Goal: Transaction & Acquisition: Book appointment/travel/reservation

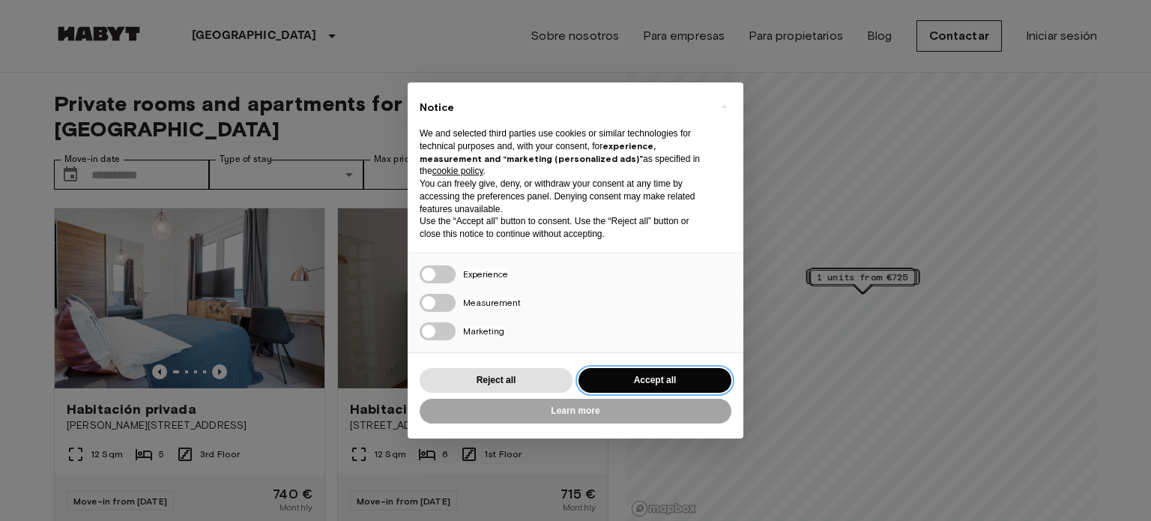
click at [679, 386] on button "Accept all" at bounding box center [654, 380] width 153 height 25
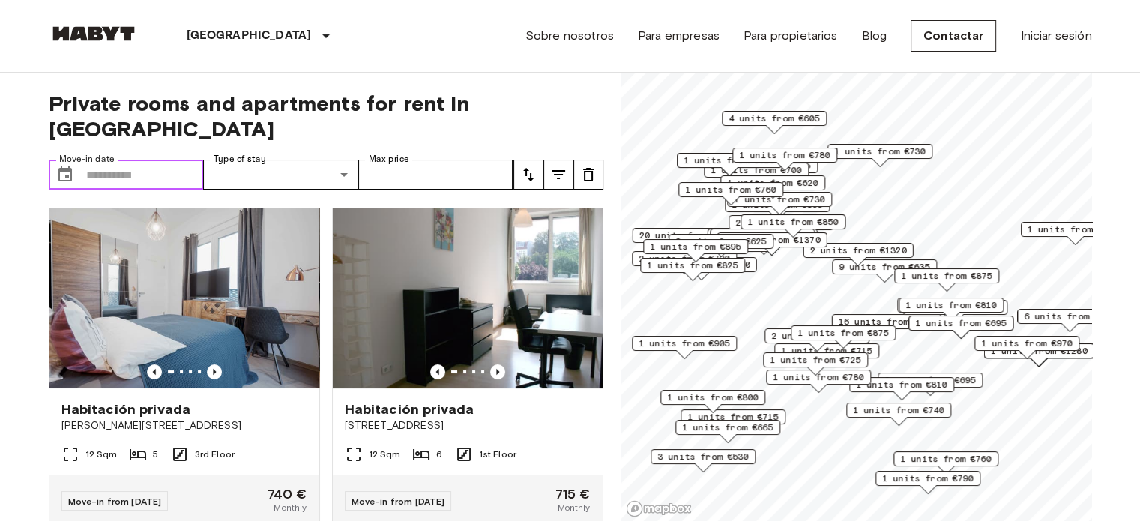
click at [160, 160] on input "Move-in date" at bounding box center [145, 175] width 118 height 30
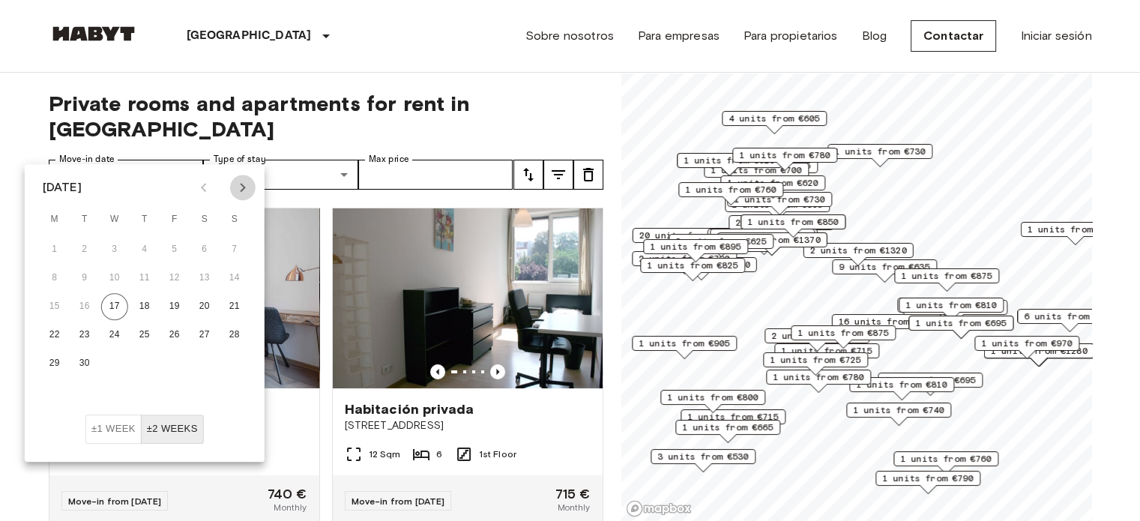
click at [243, 195] on icon "Next month" at bounding box center [243, 187] width 18 height 18
click at [209, 248] on button "1" at bounding box center [204, 249] width 27 height 27
type input "**********"
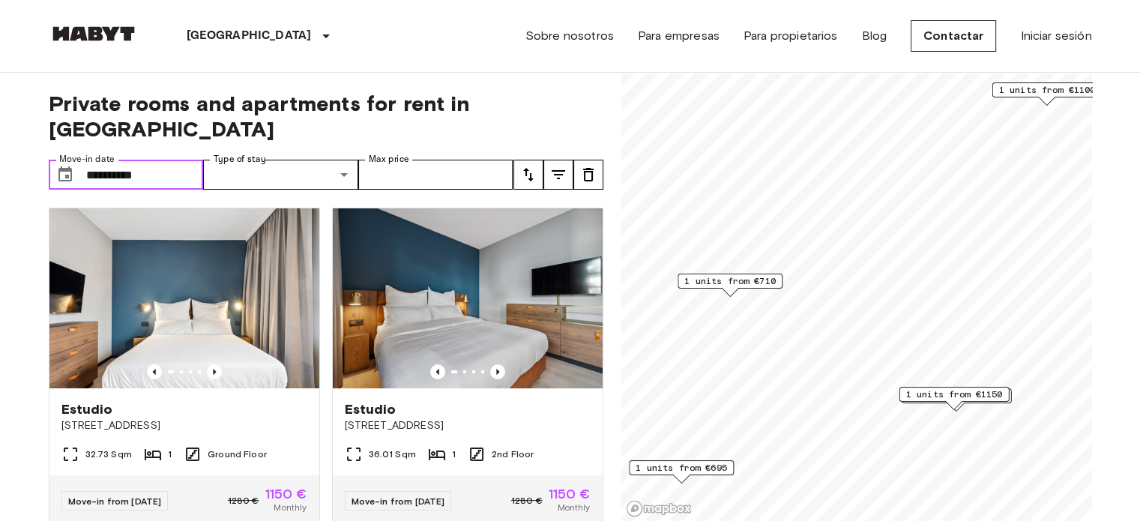
click at [156, 160] on input "**********" at bounding box center [145, 175] width 118 height 30
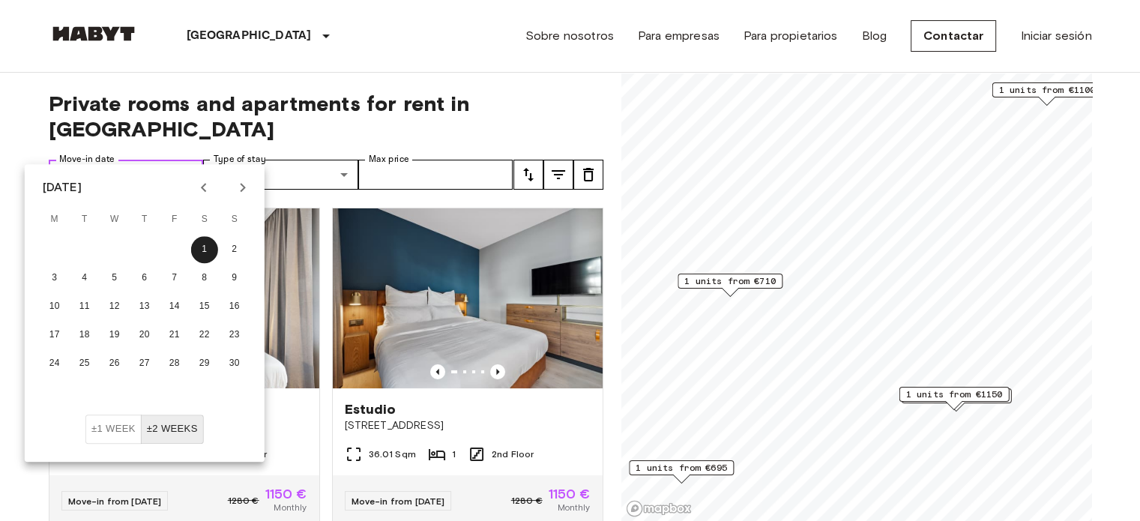
click at [150, 160] on input "**********" at bounding box center [145, 175] width 118 height 30
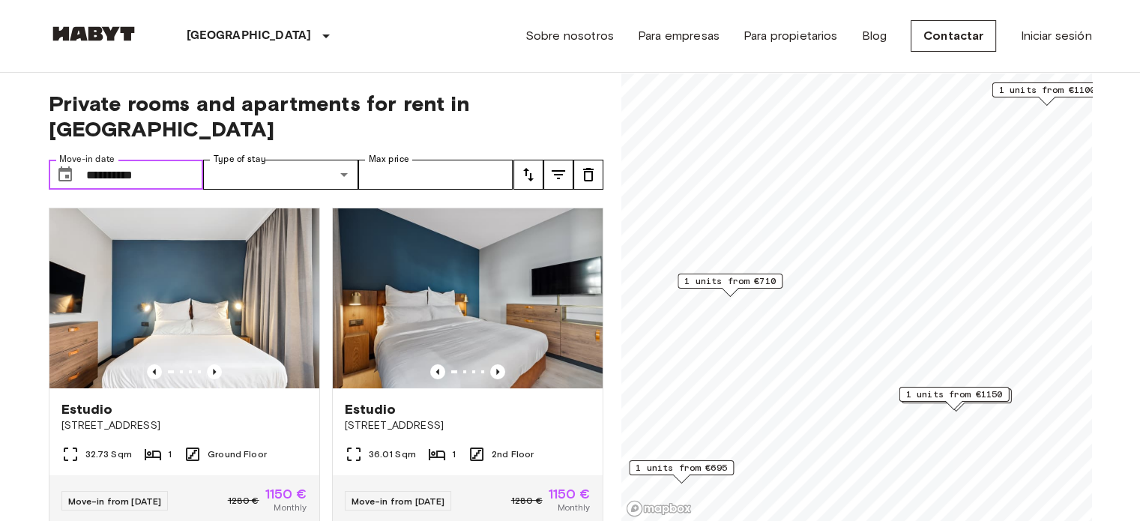
drag, startPoint x: 155, startPoint y: 149, endPoint x: 12, endPoint y: 154, distance: 143.2
click at [435, 160] on input "Max price" at bounding box center [435, 175] width 155 height 30
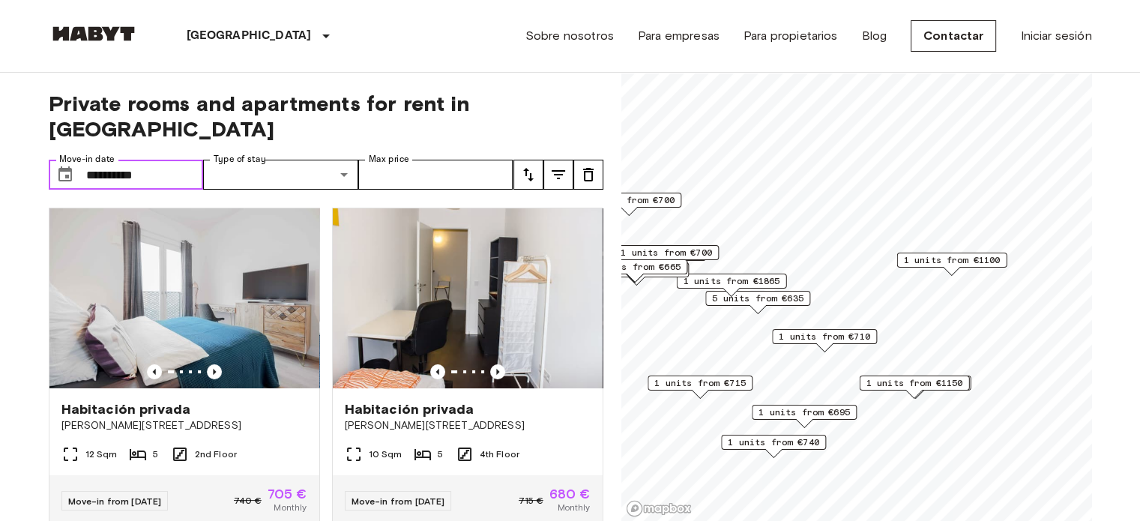
click at [67, 166] on icon "Choose date, selected date is 1 Nov 2025" at bounding box center [64, 173] width 13 height 15
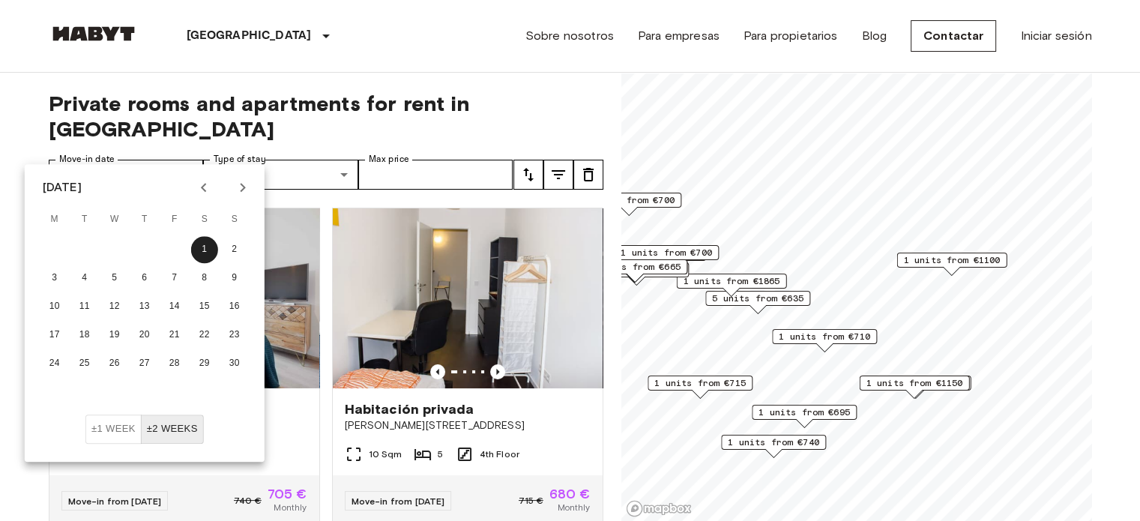
click at [171, 431] on button "±2 weeks" at bounding box center [172, 428] width 63 height 29
click at [57, 269] on button "3" at bounding box center [54, 278] width 27 height 27
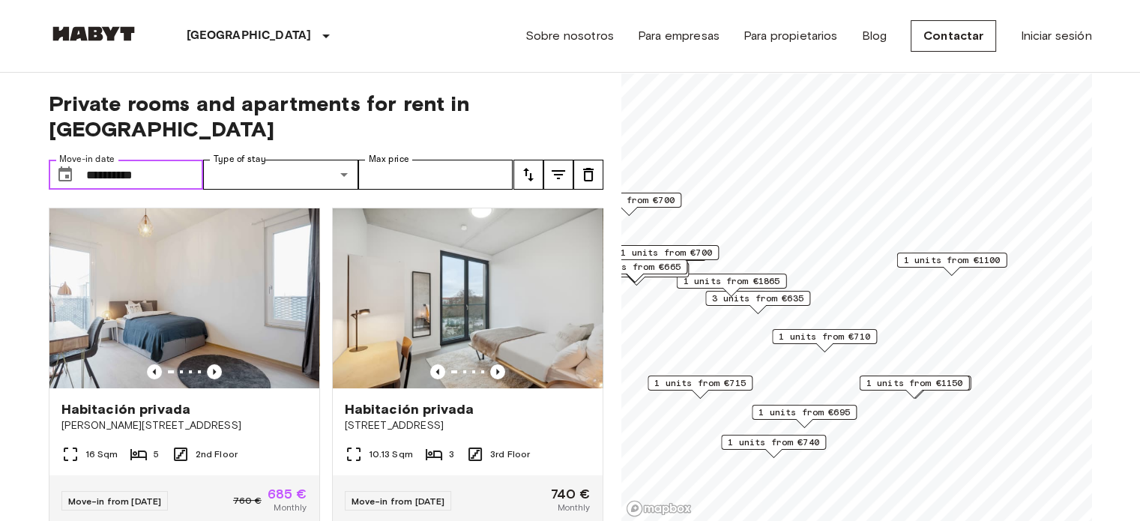
click at [170, 160] on input "**********" at bounding box center [145, 175] width 118 height 30
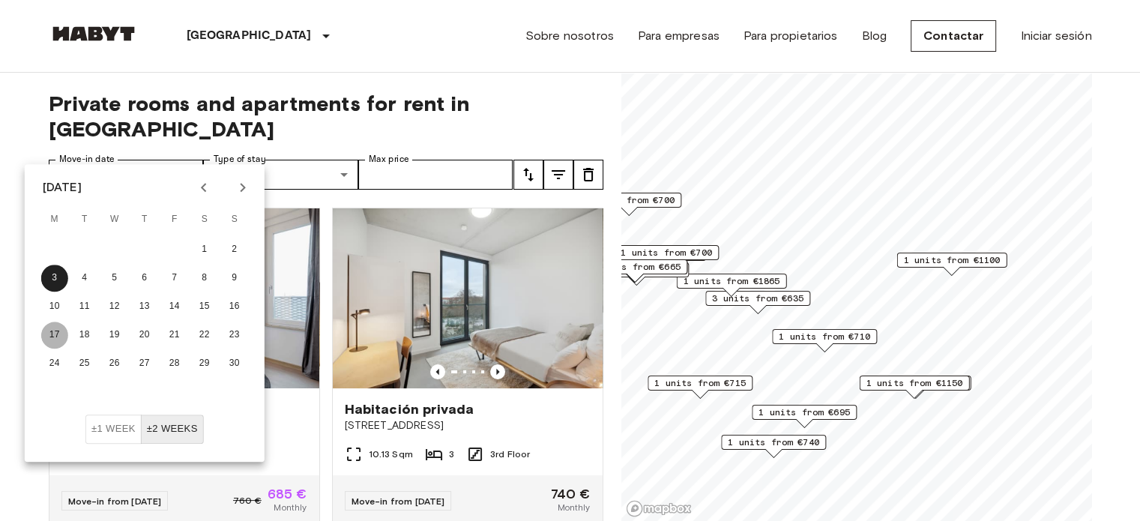
click at [57, 330] on button "17" at bounding box center [54, 334] width 27 height 27
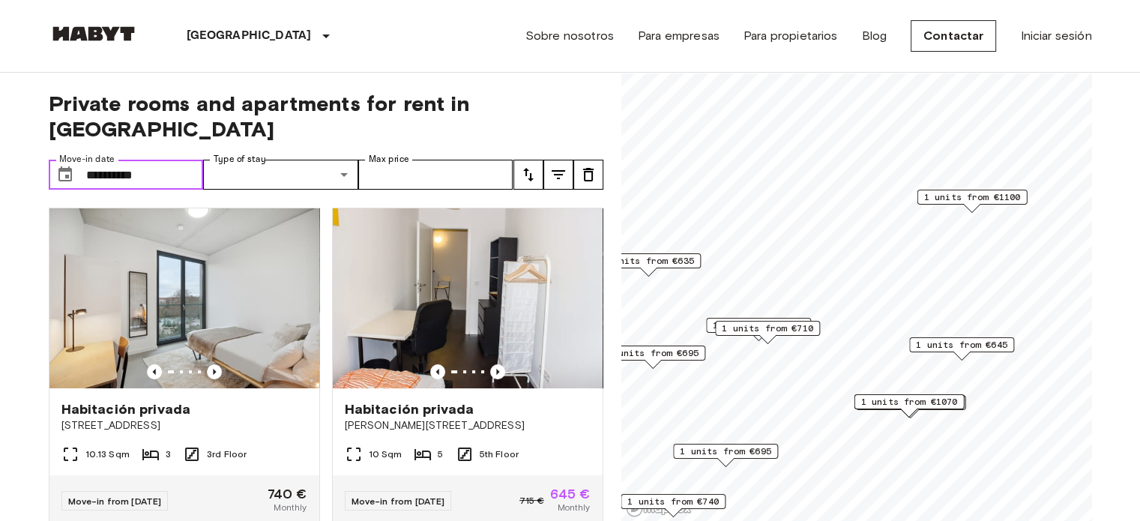
click at [970, 345] on span "1 units from €645" at bounding box center [961, 344] width 91 height 13
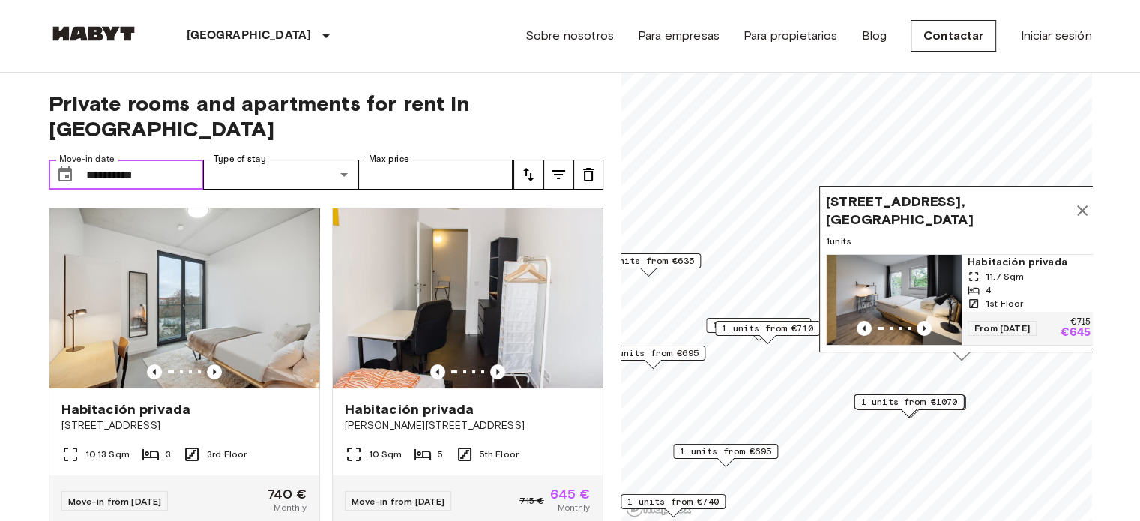
click at [1012, 270] on span "11.7 Sqm" at bounding box center [1004, 276] width 38 height 13
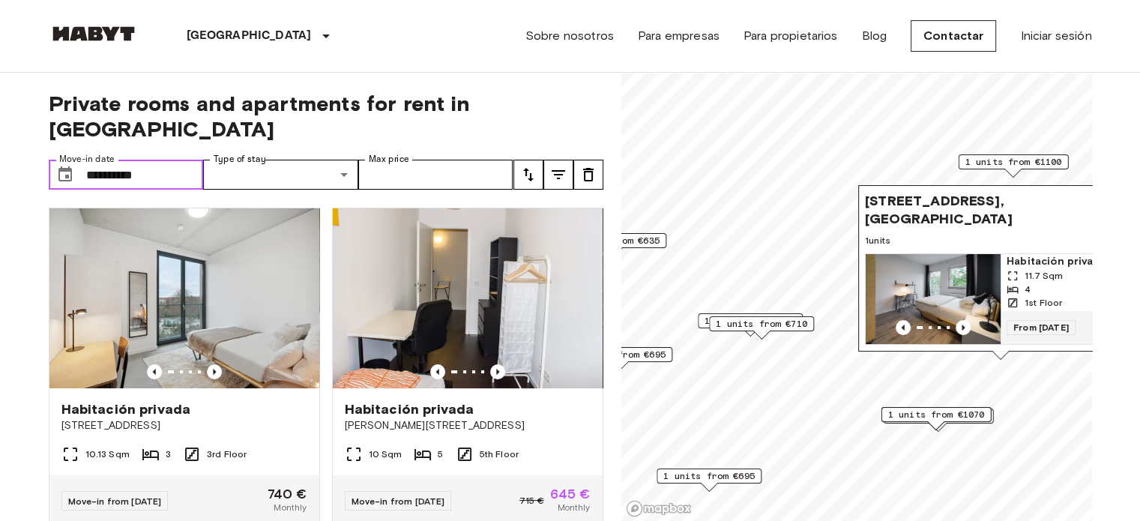
click at [769, 329] on span "1 units from €710" at bounding box center [761, 323] width 91 height 13
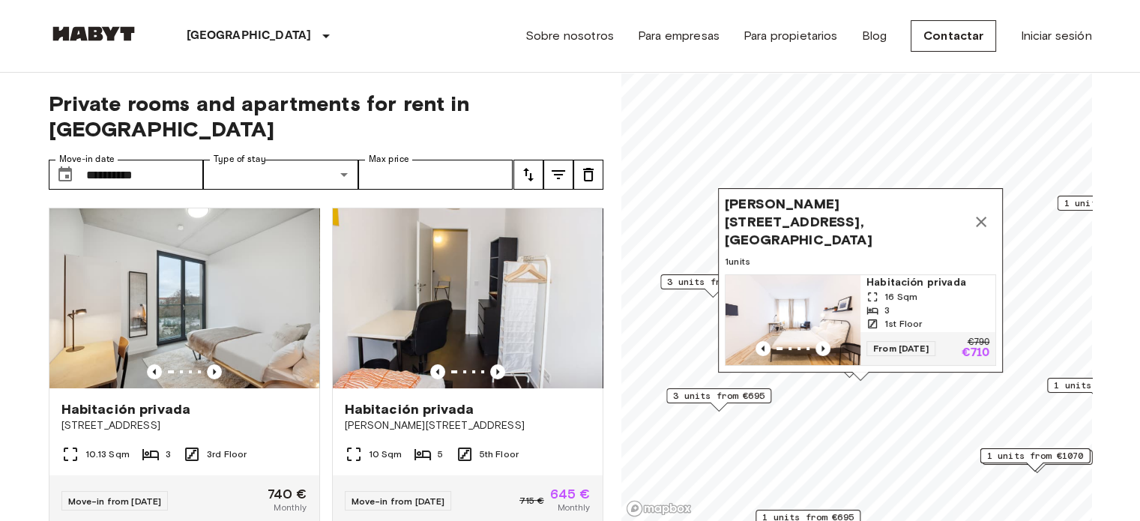
click at [980, 215] on icon "Map marker" at bounding box center [981, 222] width 18 height 18
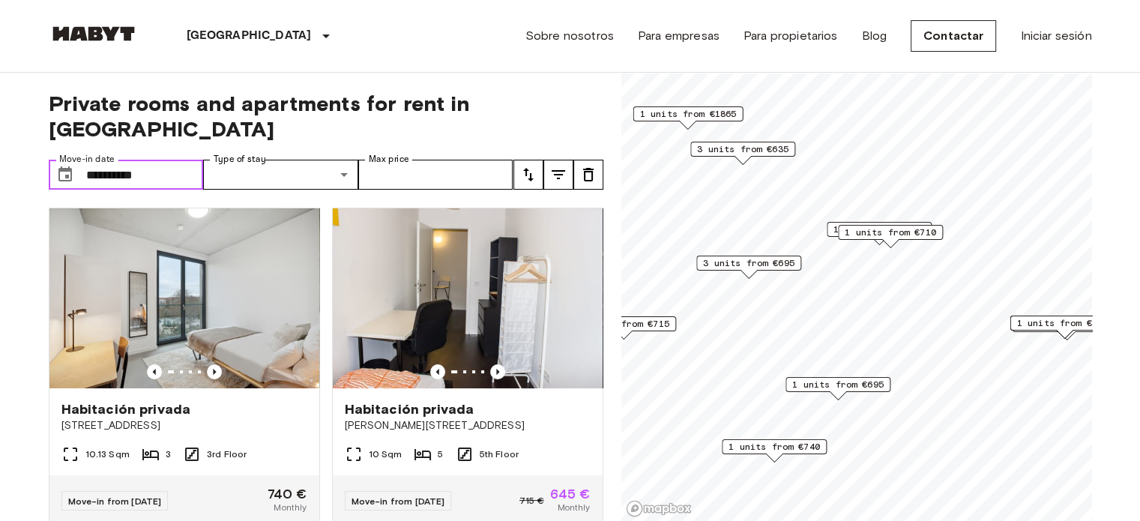
click at [131, 160] on input "**********" at bounding box center [145, 175] width 118 height 30
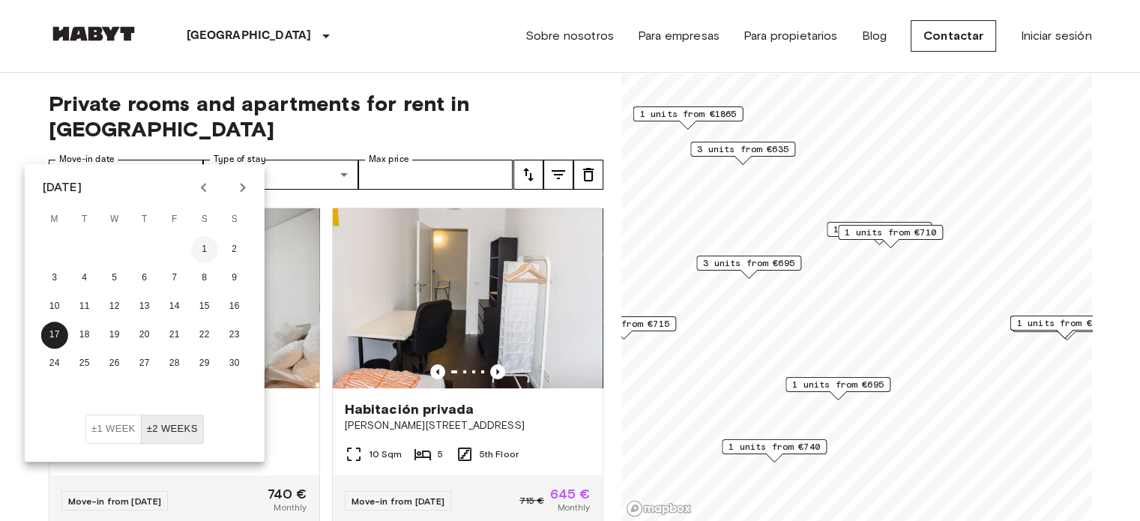
click at [203, 252] on button "1" at bounding box center [204, 249] width 27 height 27
type input "**********"
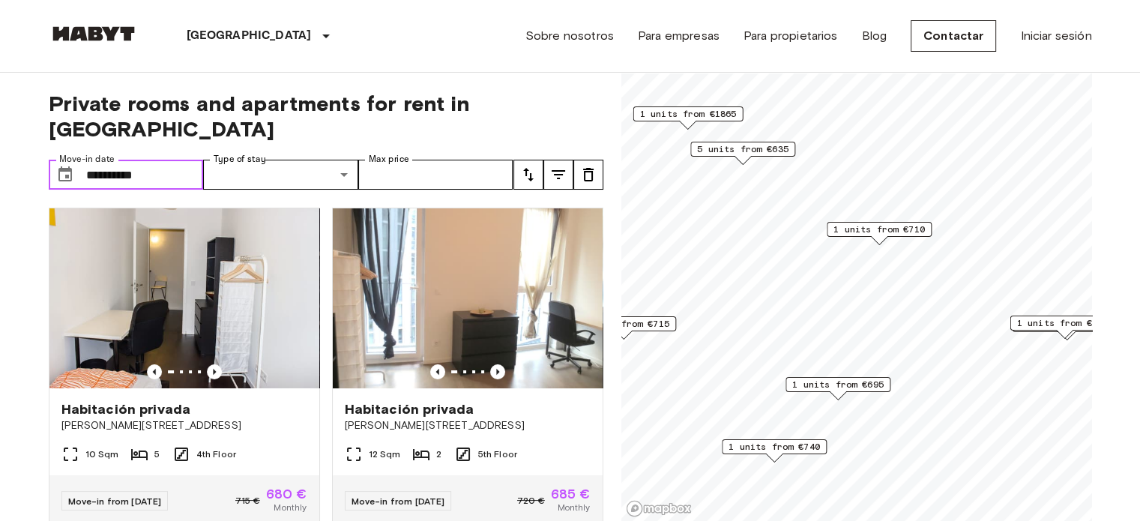
click at [836, 392] on div "Map marker" at bounding box center [838, 395] width 16 height 8
click at [839, 388] on span "1 units from €695" at bounding box center [837, 384] width 91 height 13
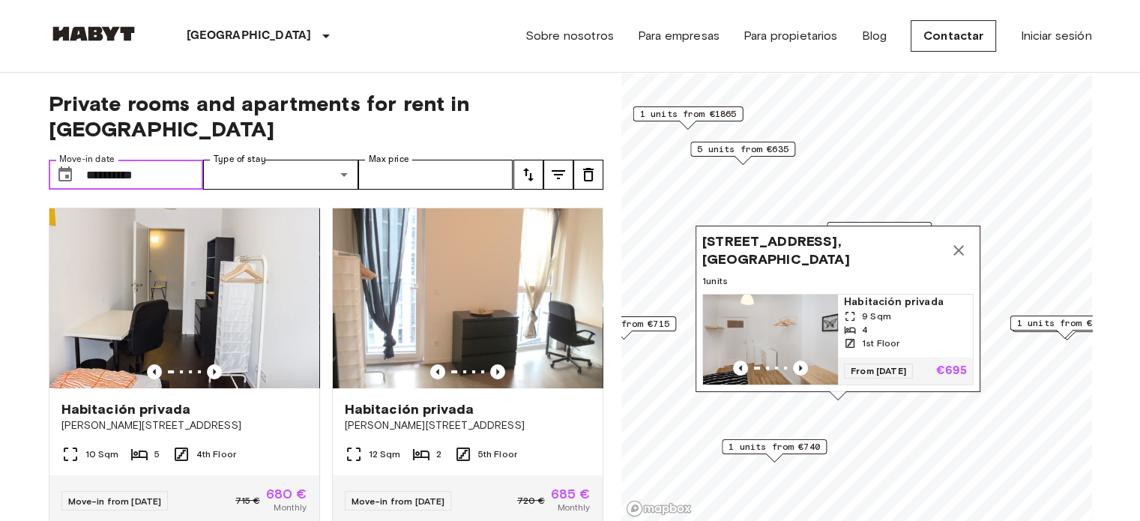
click at [968, 235] on button "Map marker" at bounding box center [958, 250] width 30 height 30
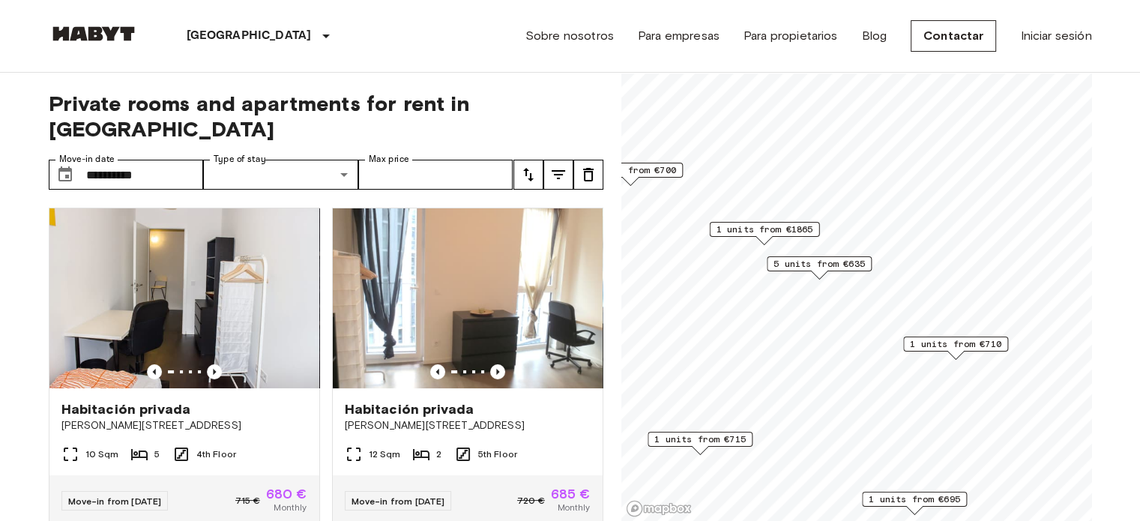
click at [767, 230] on span "1 units from €1865" at bounding box center [764, 229] width 97 height 13
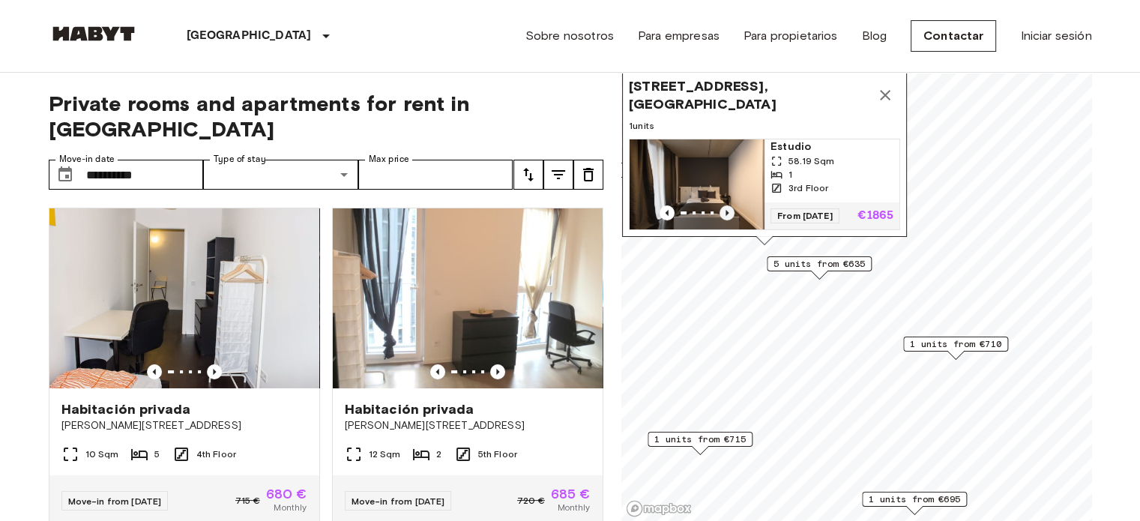
click at [725, 210] on icon "Previous image" at bounding box center [726, 213] width 3 height 6
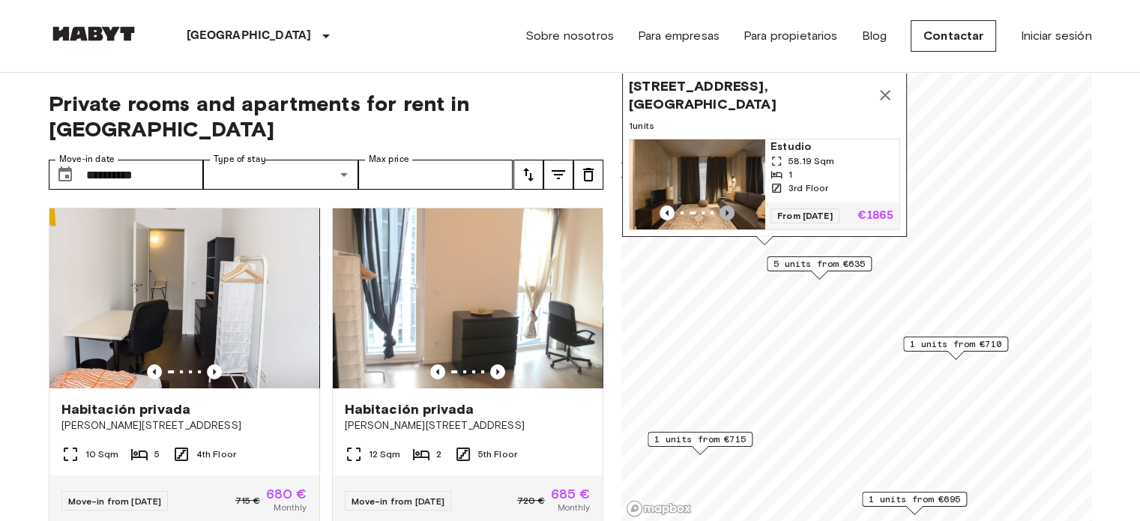
click at [725, 205] on icon "Previous image" at bounding box center [726, 212] width 15 height 15
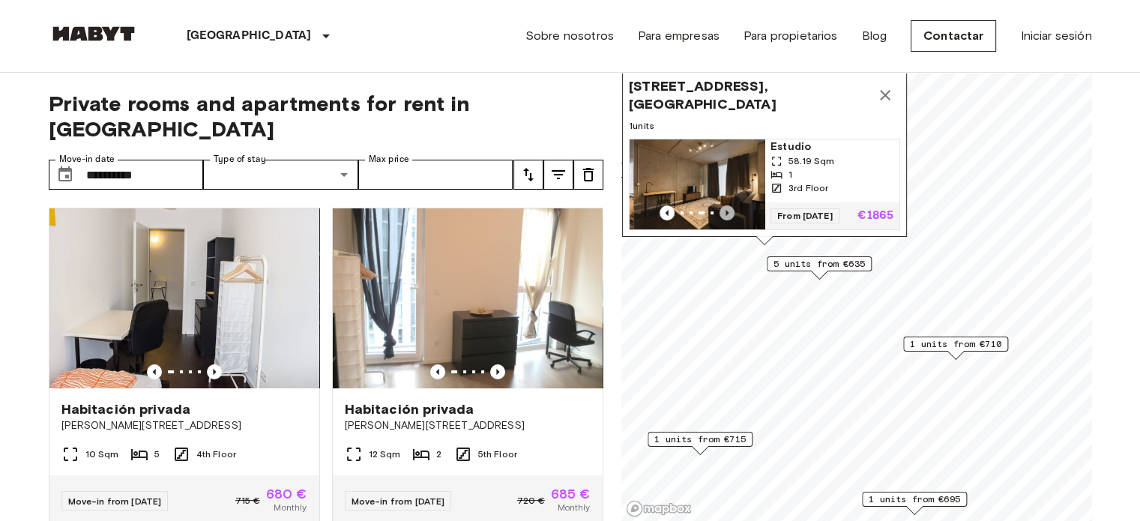
click at [725, 205] on icon "Previous image" at bounding box center [726, 212] width 15 height 15
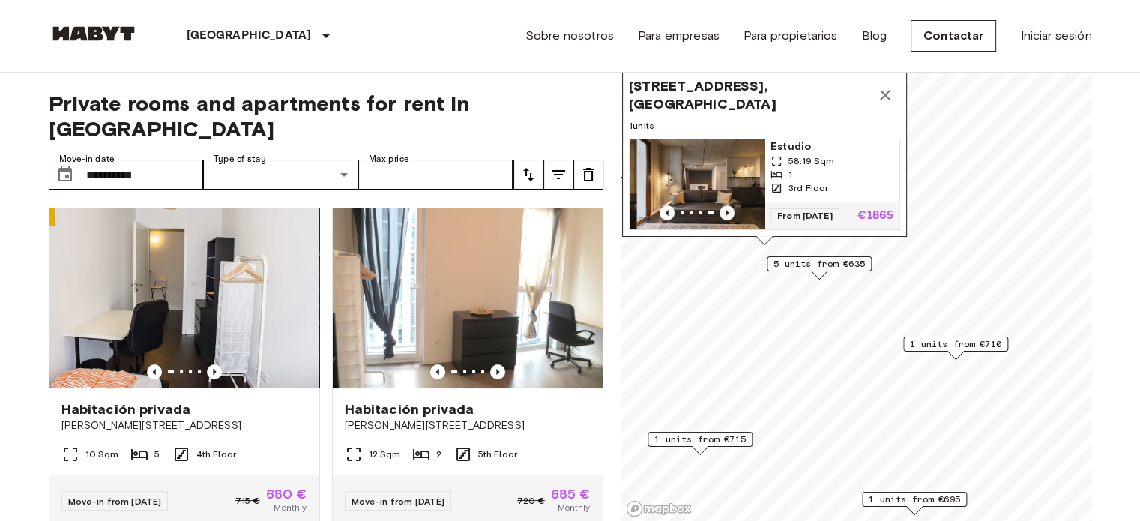
click at [725, 205] on icon "Previous image" at bounding box center [726, 212] width 15 height 15
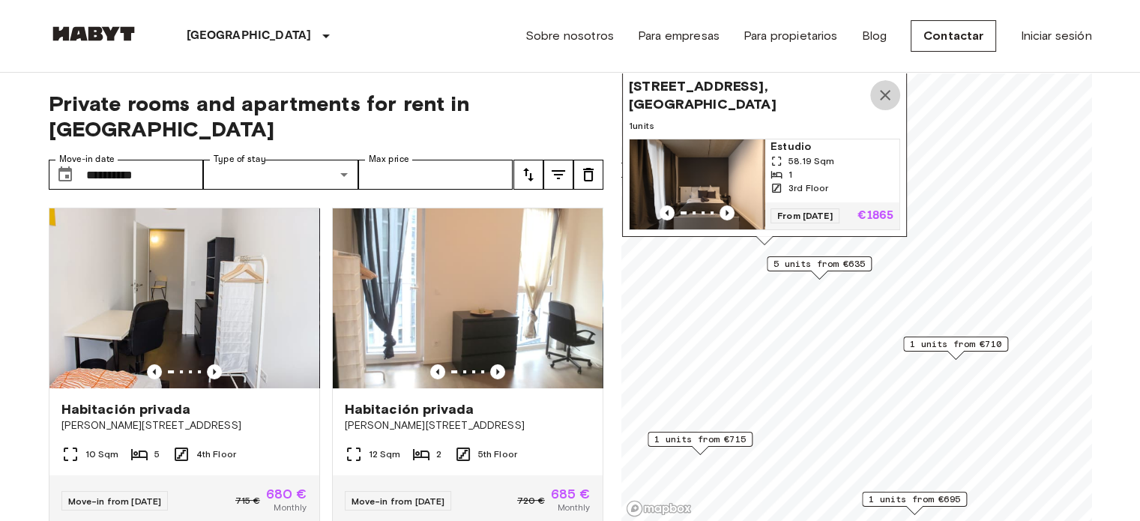
click at [889, 86] on icon "Map marker" at bounding box center [885, 95] width 18 height 18
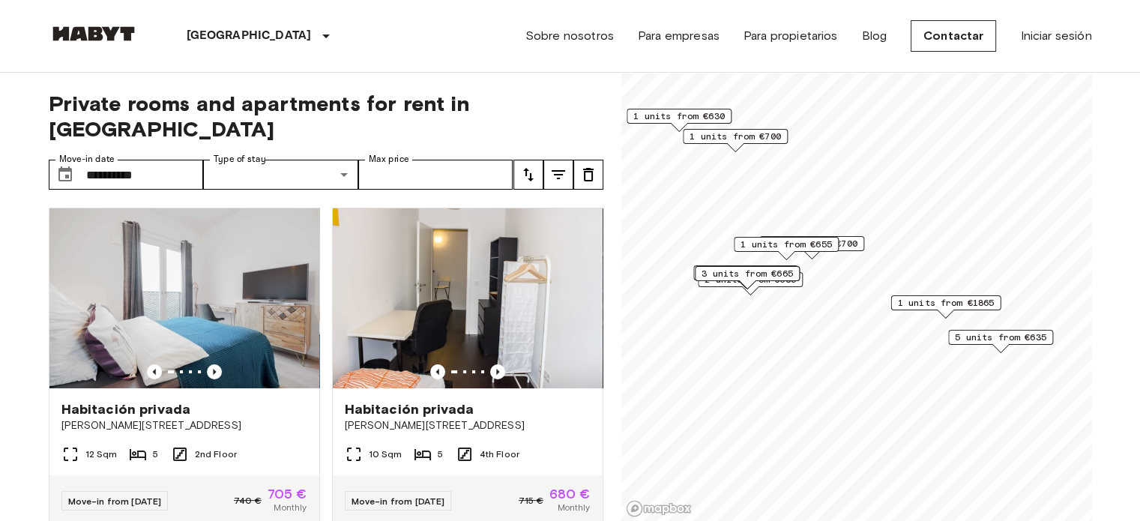
click at [743, 274] on span "3 units from €665" at bounding box center [746, 273] width 91 height 13
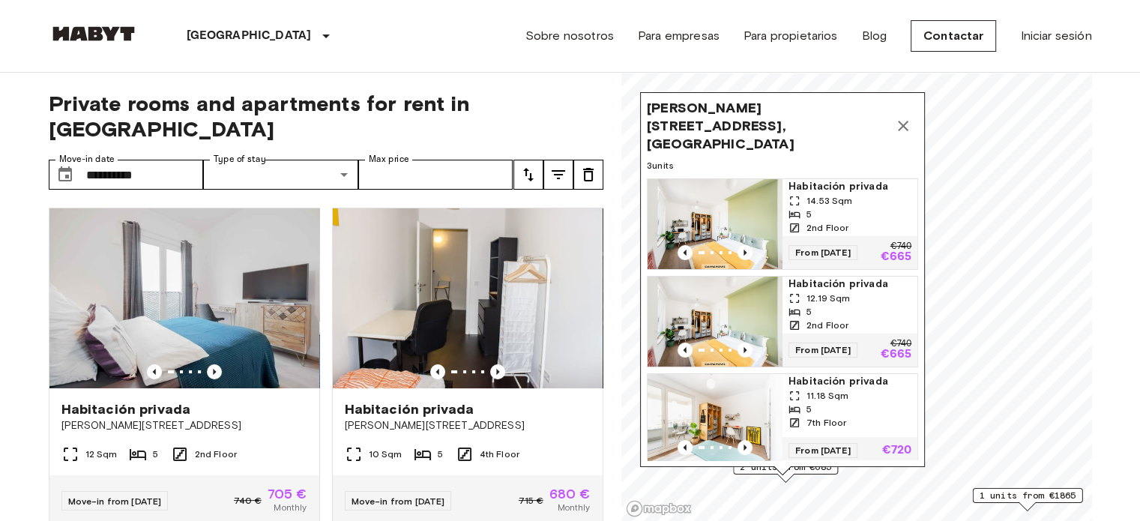
click at [905, 117] on icon "Map marker" at bounding box center [903, 126] width 18 height 18
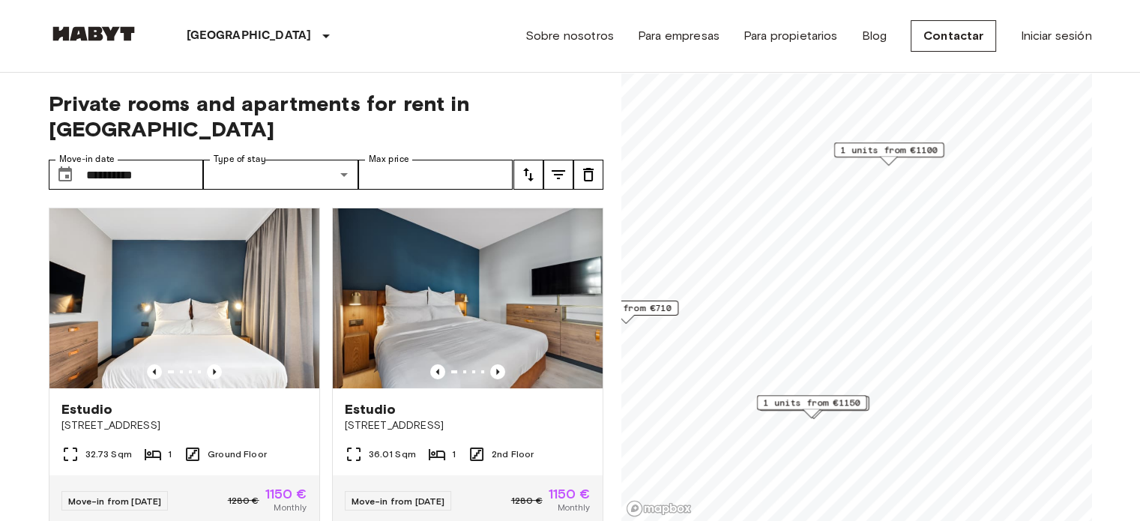
click at [897, 149] on span "1 units from €1100" at bounding box center [888, 149] width 97 height 13
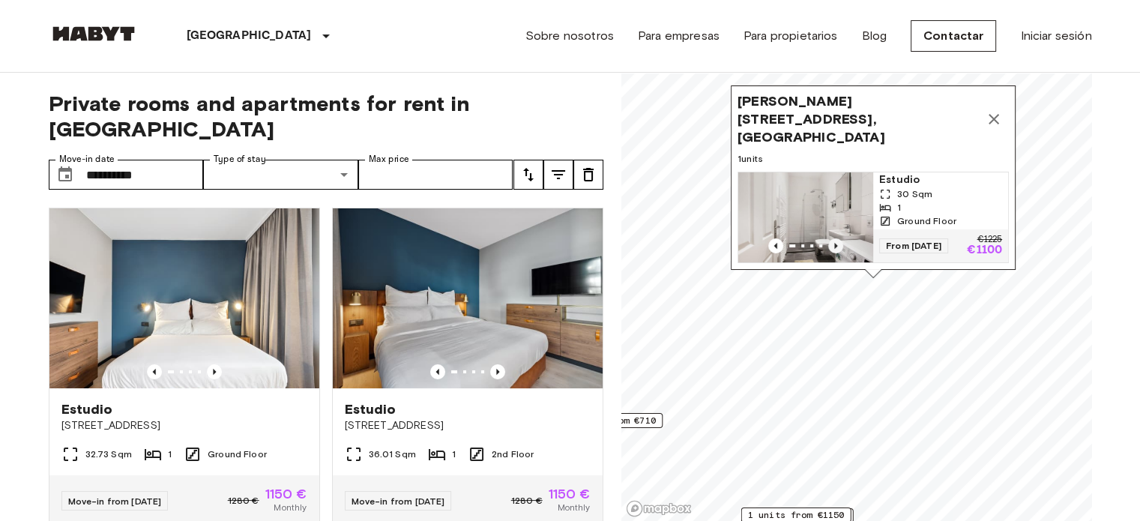
click at [837, 238] on icon "Previous image" at bounding box center [835, 245] width 15 height 15
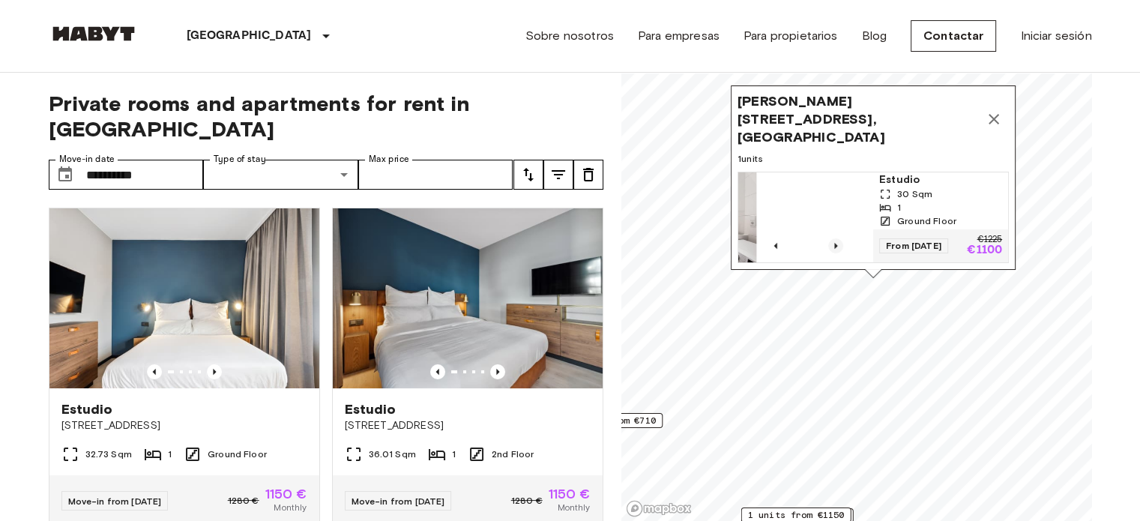
click at [837, 238] on icon "Previous image" at bounding box center [835, 245] width 15 height 15
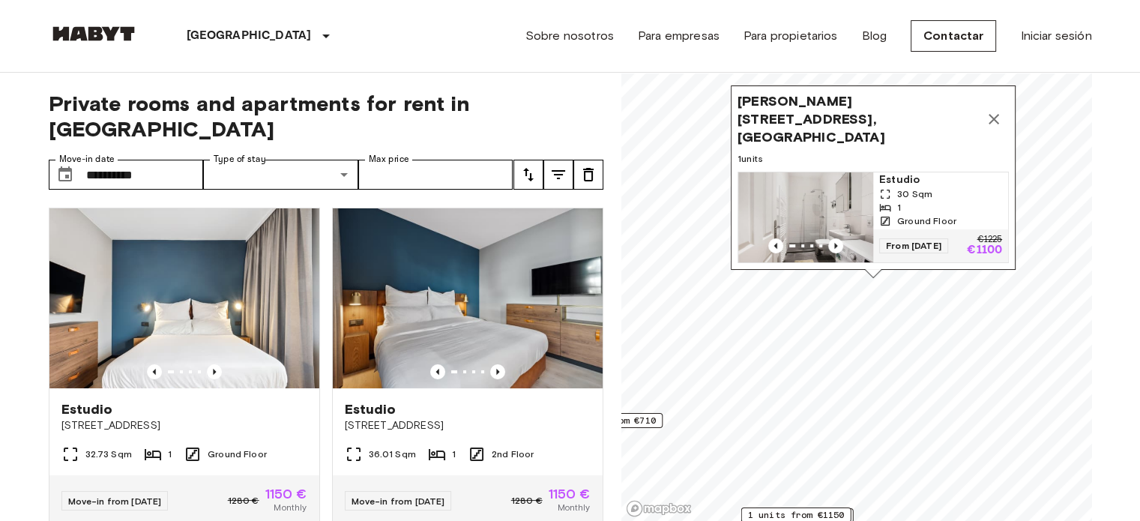
click at [994, 110] on icon "Map marker" at bounding box center [994, 119] width 18 height 18
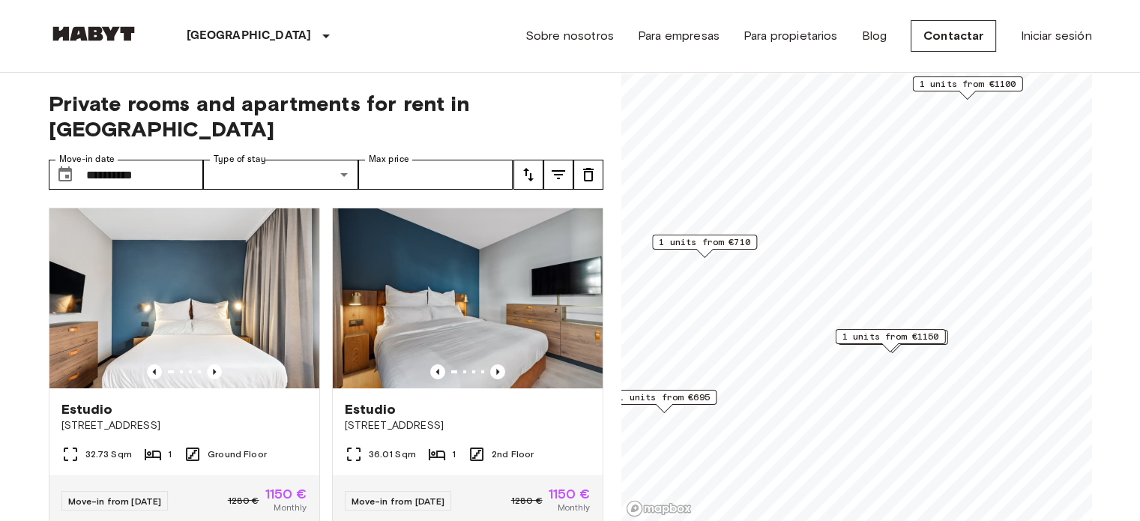
click at [926, 337] on span "1 units from €1150" at bounding box center [890, 336] width 97 height 13
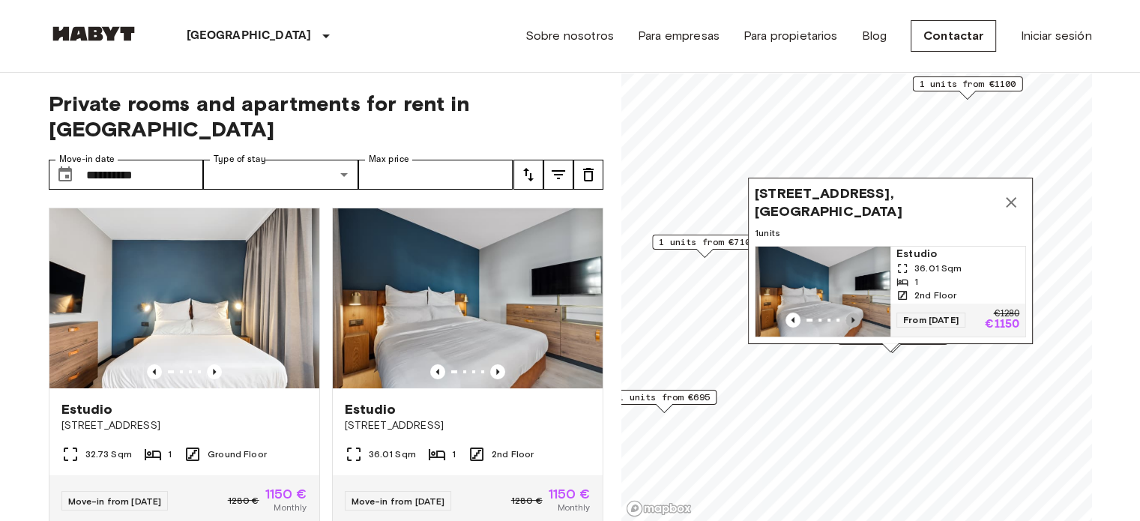
click at [853, 312] on icon "Previous image" at bounding box center [852, 319] width 15 height 15
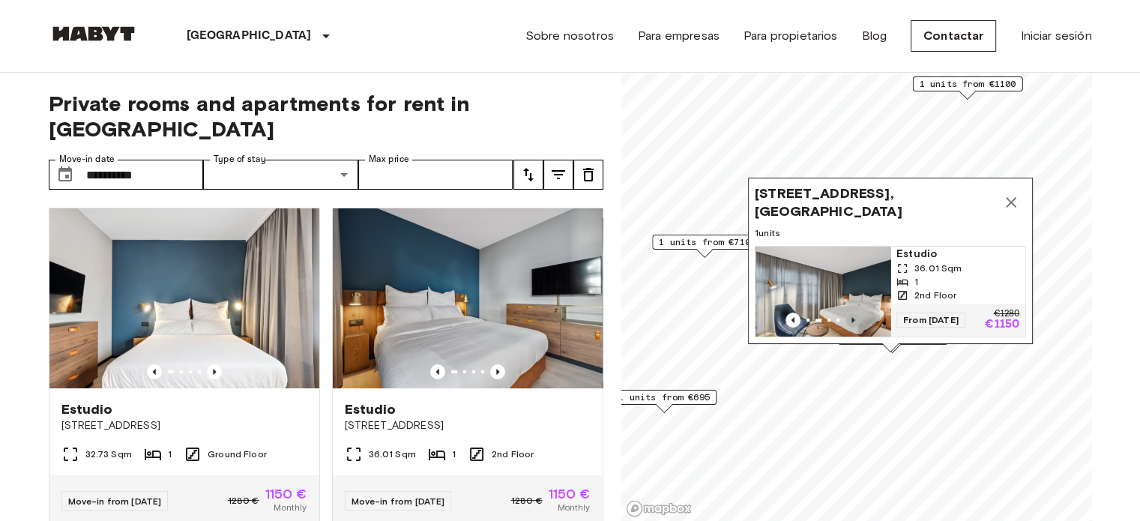
click at [853, 312] on icon "Previous image" at bounding box center [852, 319] width 15 height 15
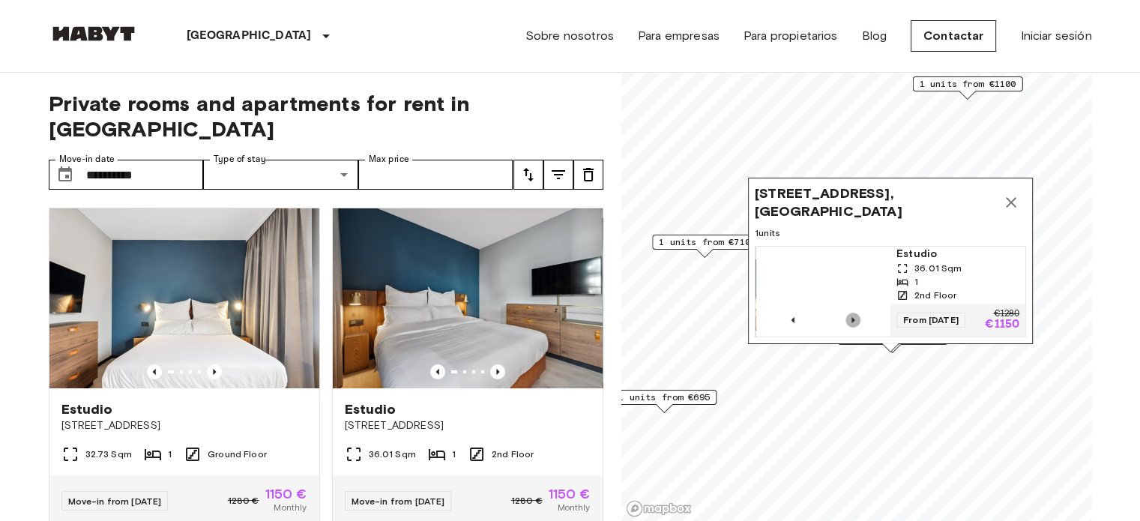
click at [853, 312] on icon "Previous image" at bounding box center [852, 319] width 15 height 15
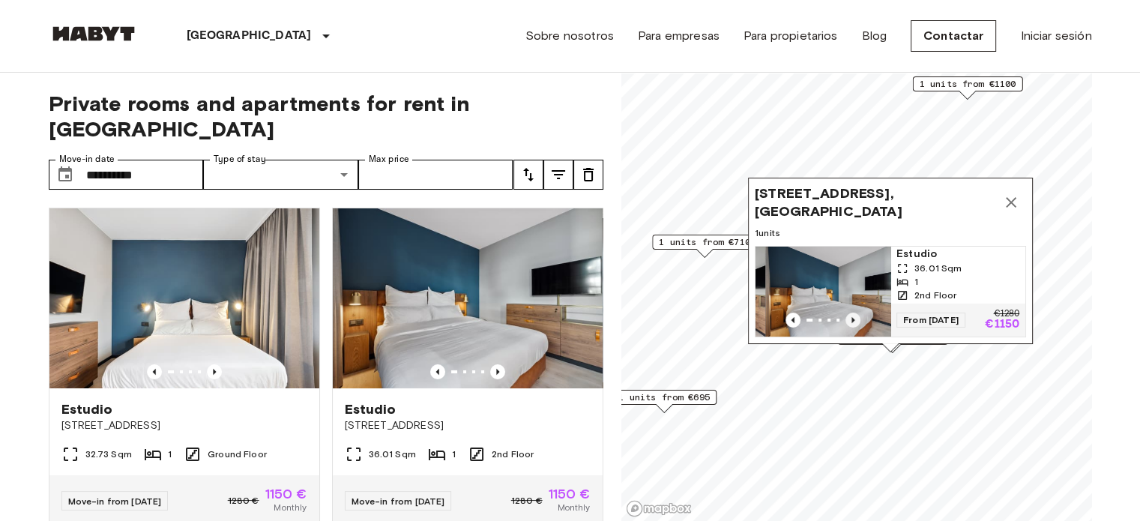
click at [853, 312] on icon "Previous image" at bounding box center [852, 319] width 15 height 15
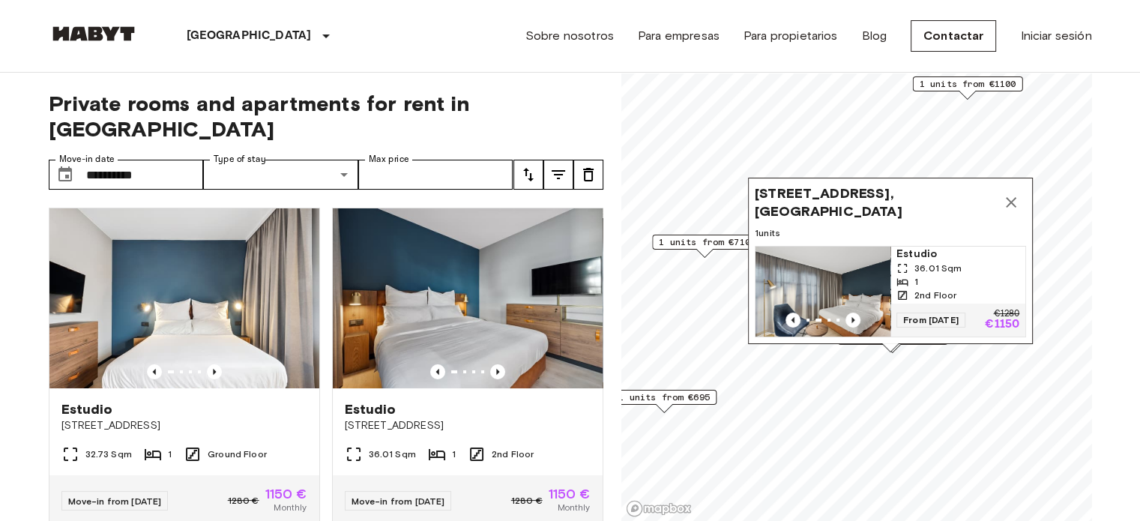
click at [1010, 193] on icon "Map marker" at bounding box center [1011, 202] width 18 height 18
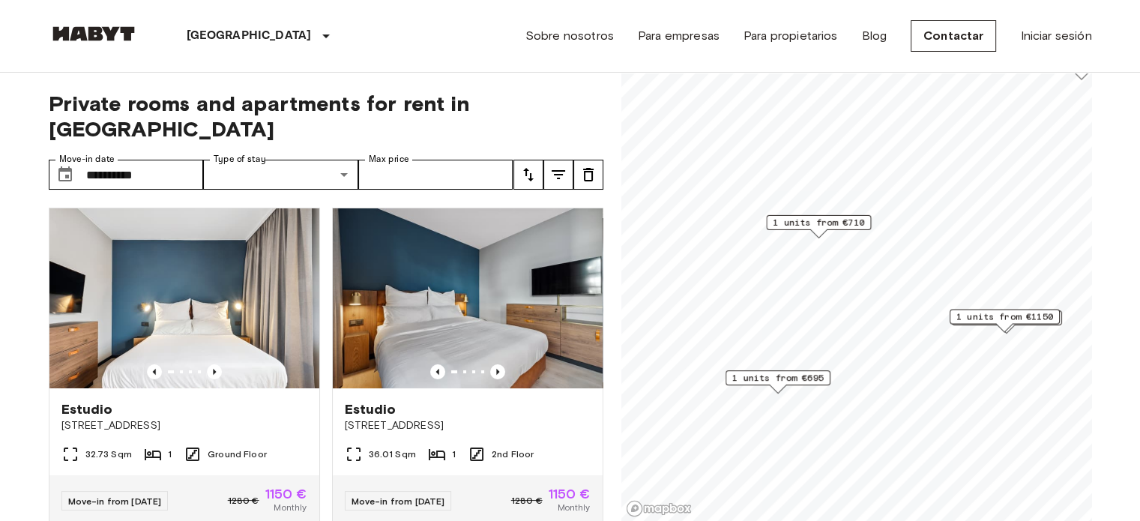
drag, startPoint x: 795, startPoint y: 245, endPoint x: 834, endPoint y: 215, distance: 49.2
click at [834, 215] on div "1 units from €710" at bounding box center [818, 222] width 105 height 15
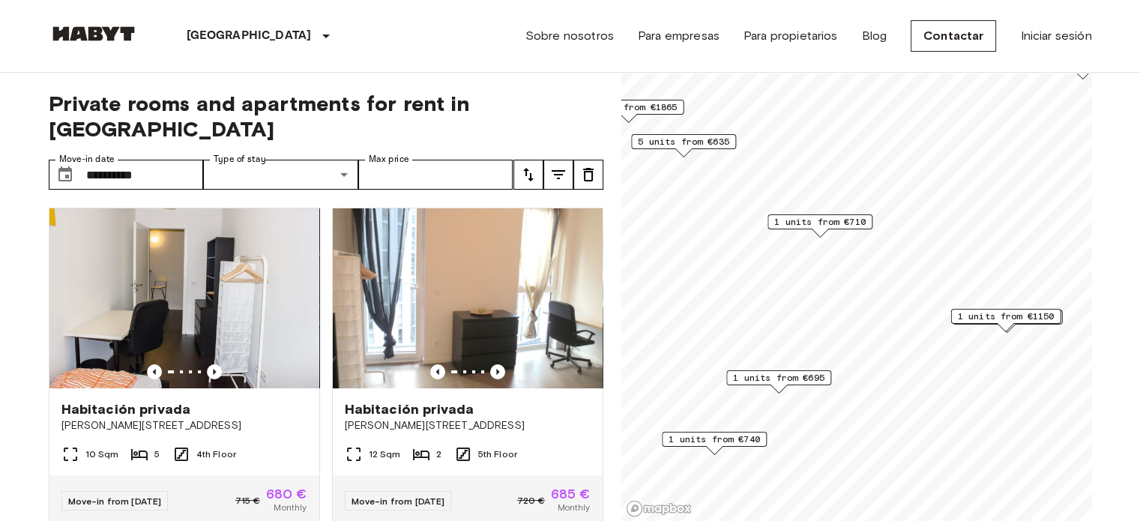
click at [824, 226] on span "1 units from €710" at bounding box center [819, 221] width 91 height 13
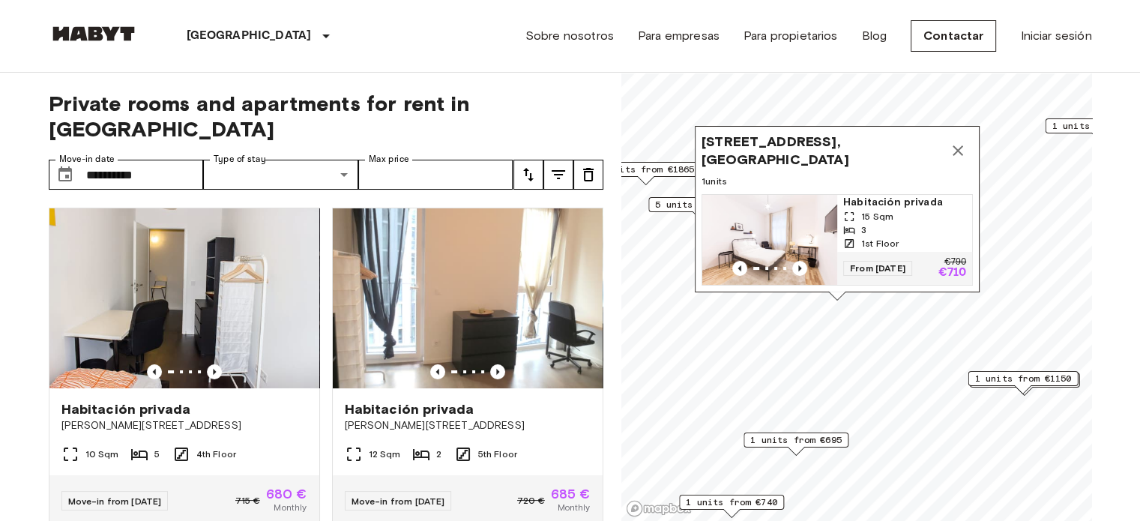
click at [796, 217] on img "Map marker" at bounding box center [769, 240] width 135 height 90
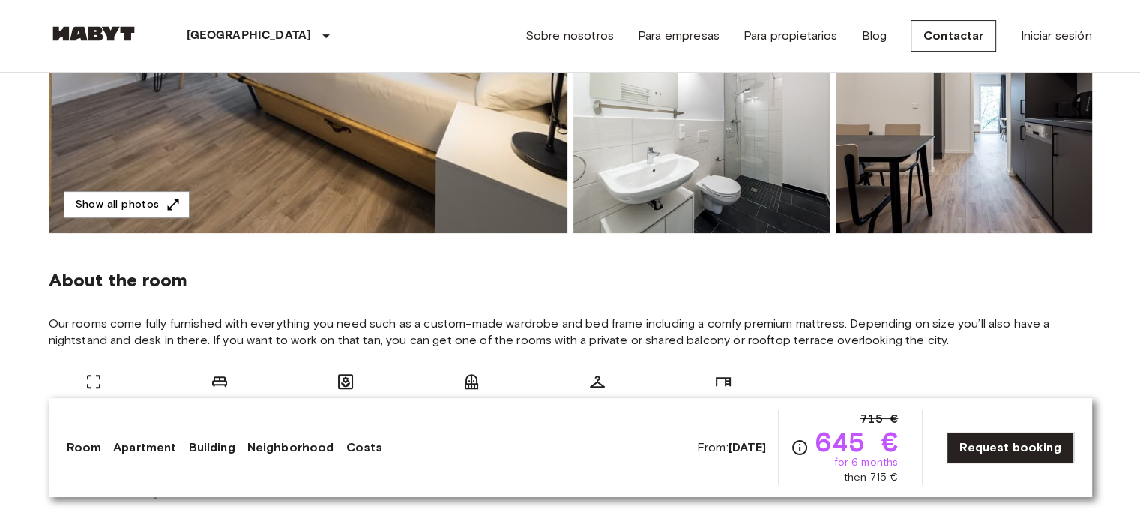
scroll to position [599, 0]
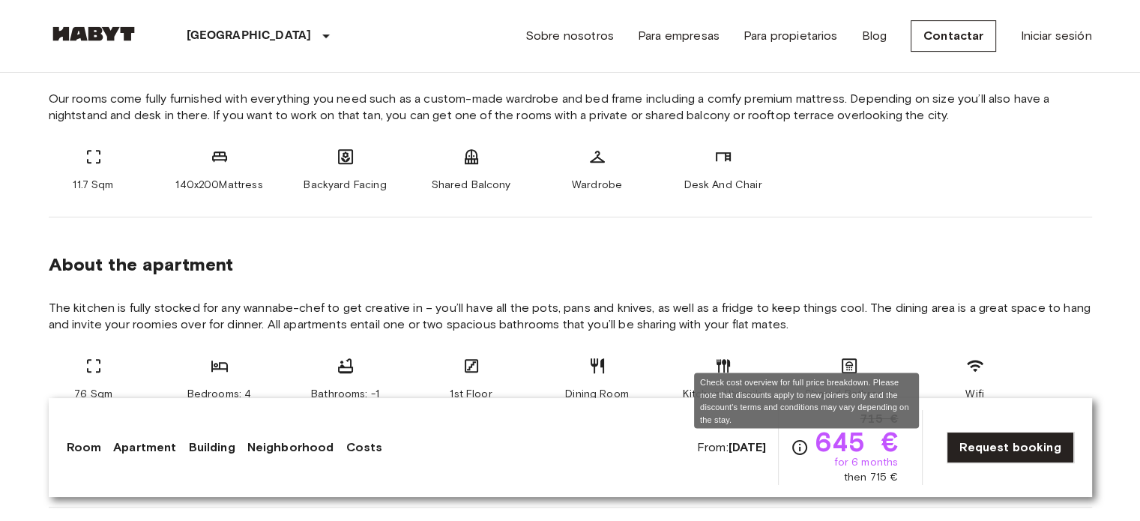
click at [807, 450] on icon "Check cost overview for full price breakdown. Please note that discounts apply …" at bounding box center [800, 447] width 18 height 18
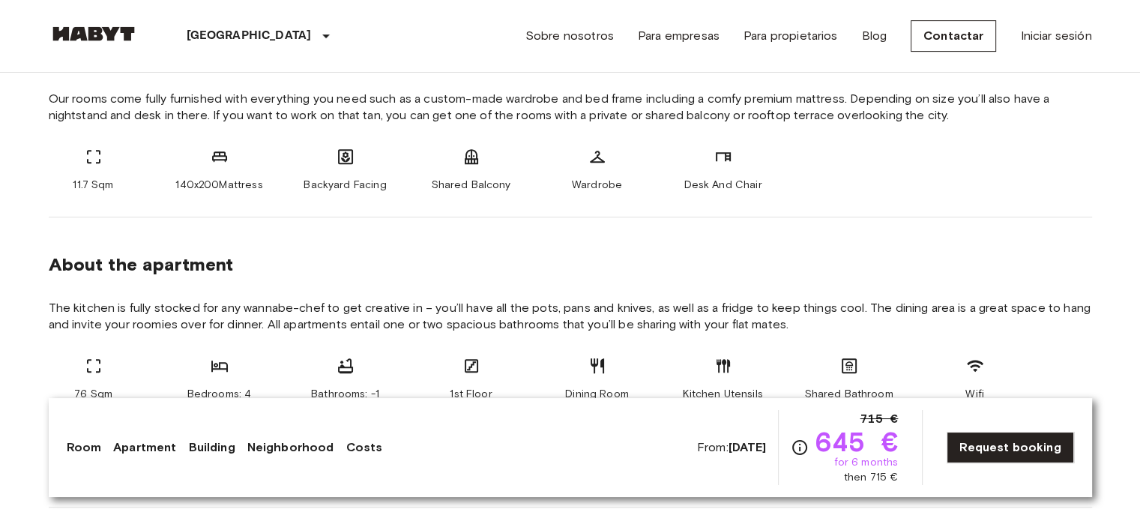
click at [782, 262] on div "About the apartment" at bounding box center [570, 264] width 1043 height 22
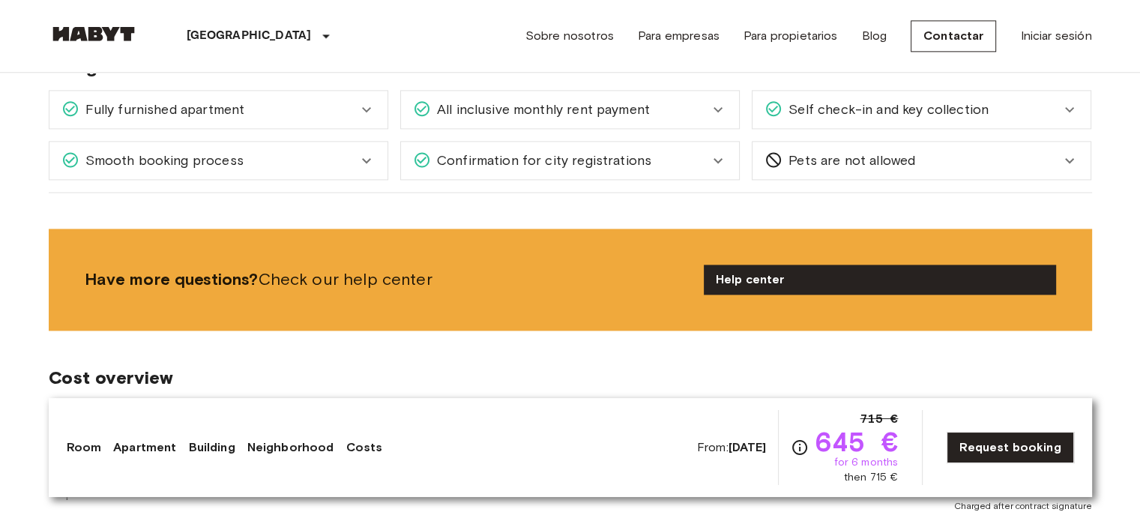
scroll to position [2023, 0]
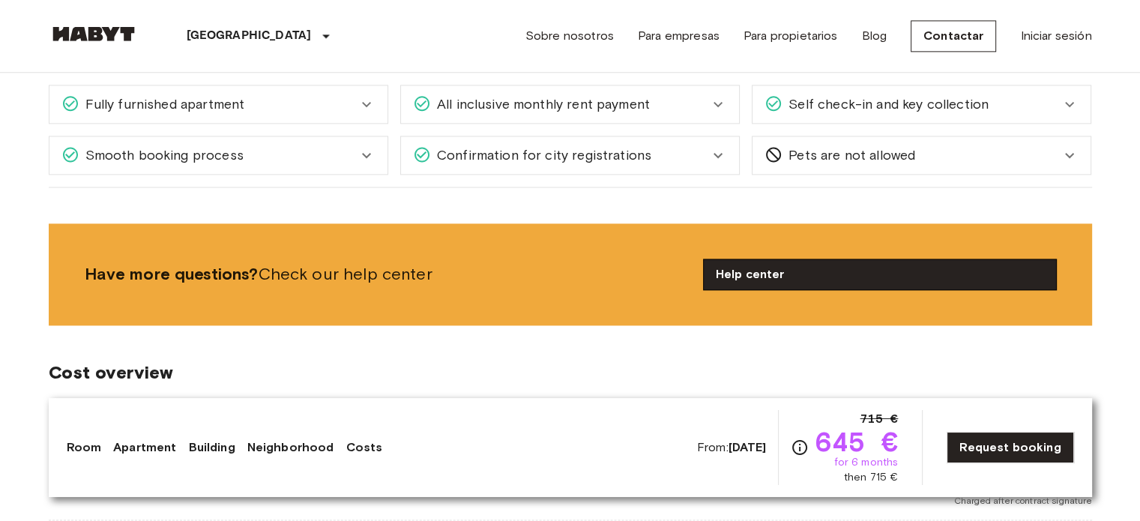
click at [877, 270] on link "Help center" at bounding box center [880, 274] width 352 height 30
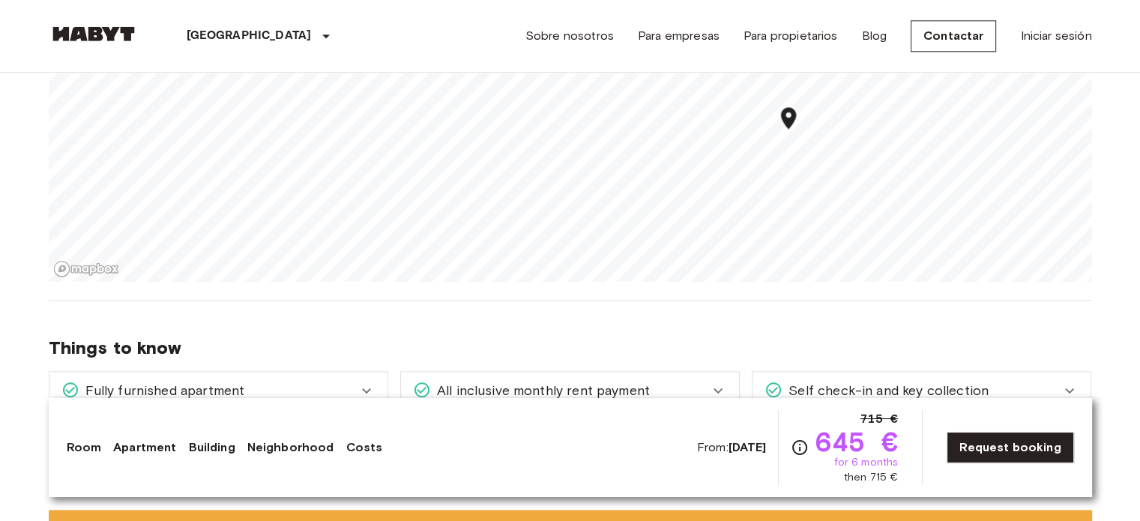
scroll to position [1499, 0]
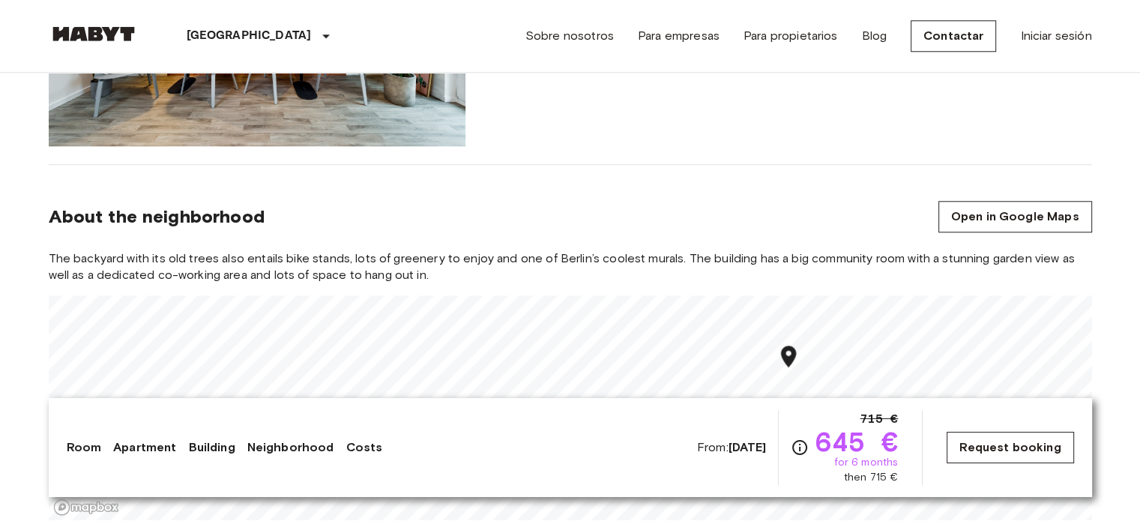
click at [1007, 450] on link "Request booking" at bounding box center [1009, 447] width 127 height 31
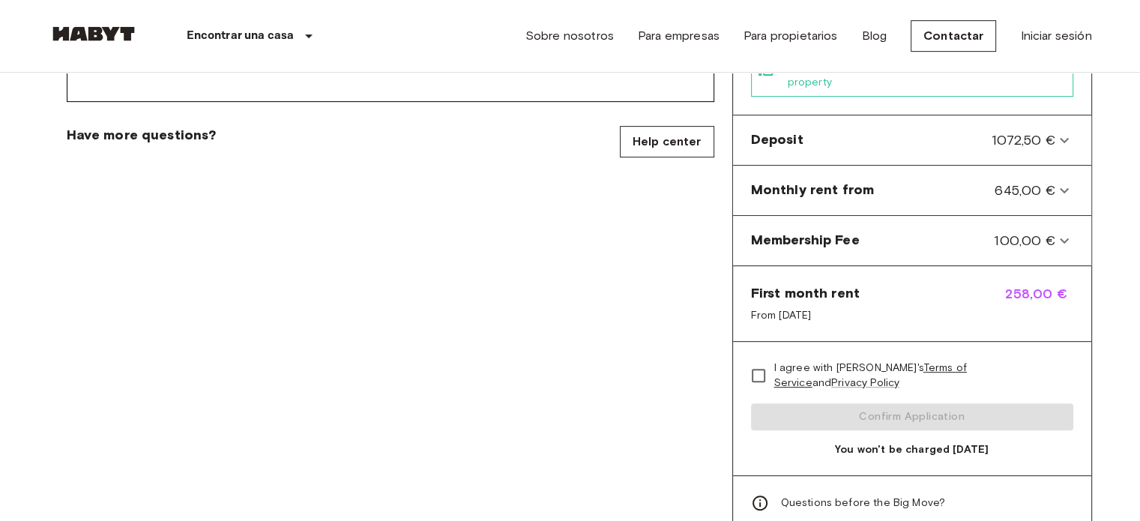
scroll to position [599, 0]
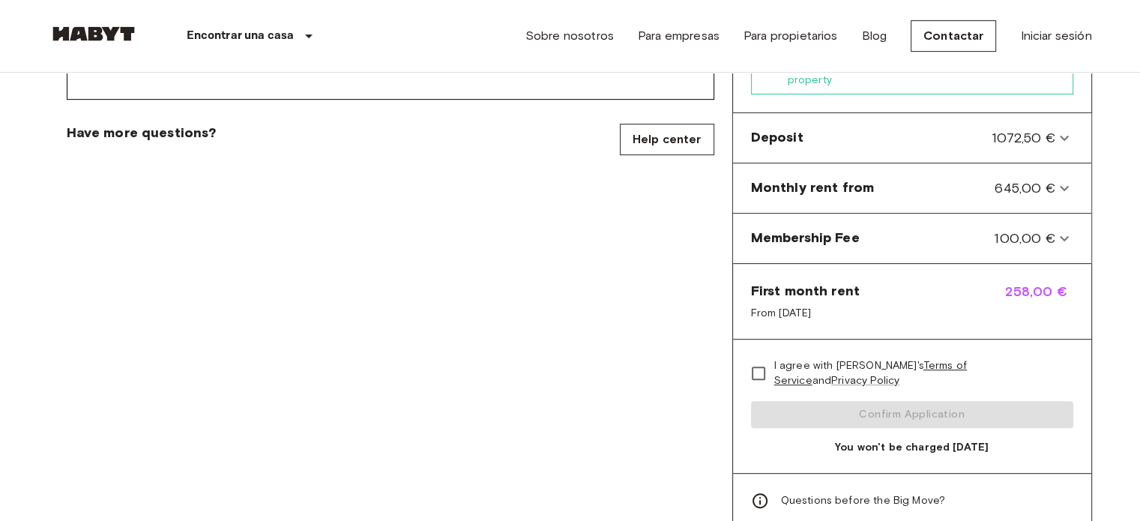
click at [758, 492] on icon at bounding box center [760, 501] width 18 height 18
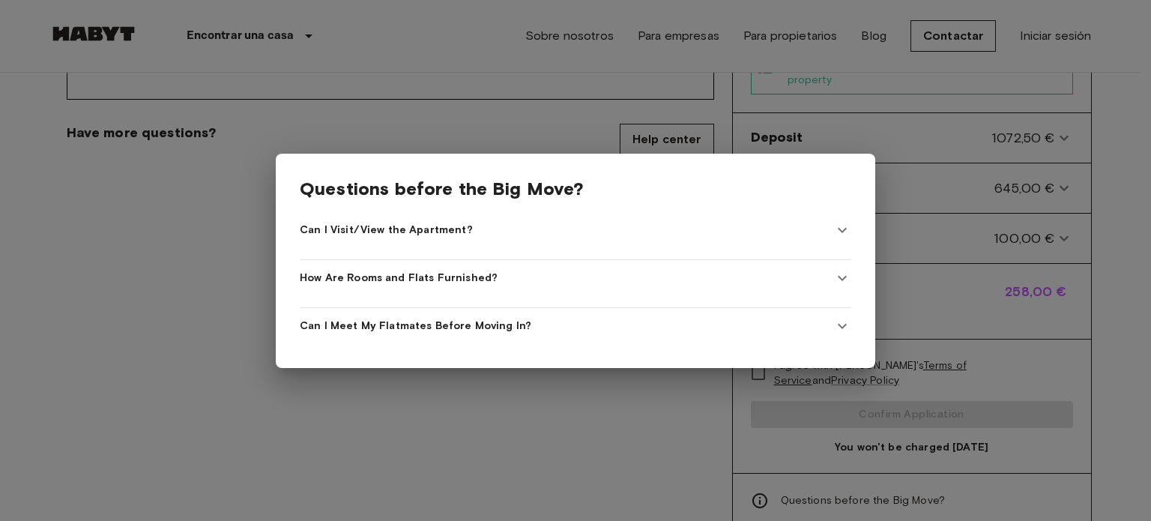
click at [1069, 356] on div at bounding box center [575, 260] width 1151 height 521
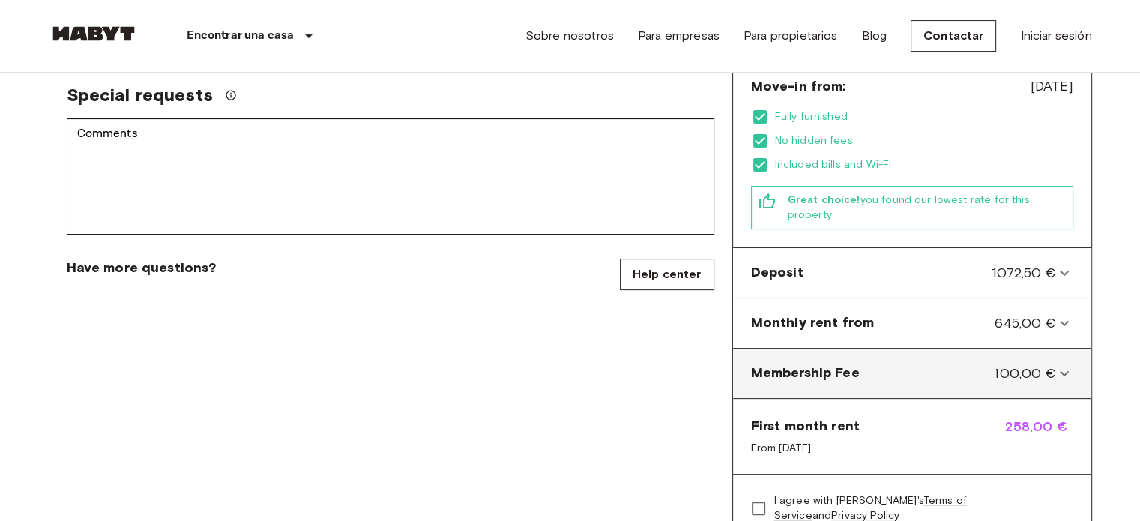
scroll to position [450, 0]
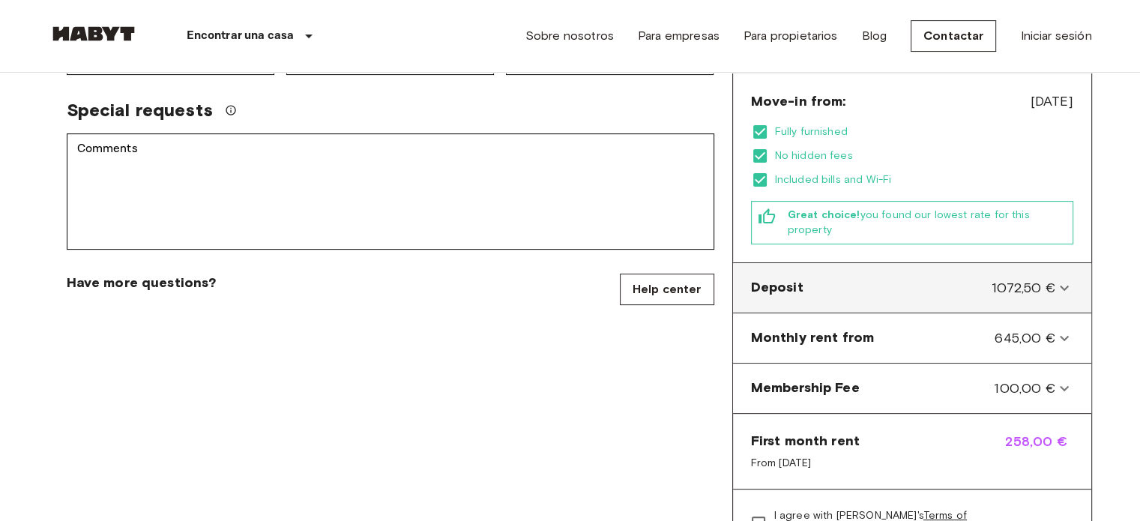
click at [966, 278] on div "Deposit 1072,50 €" at bounding box center [903, 287] width 304 height 19
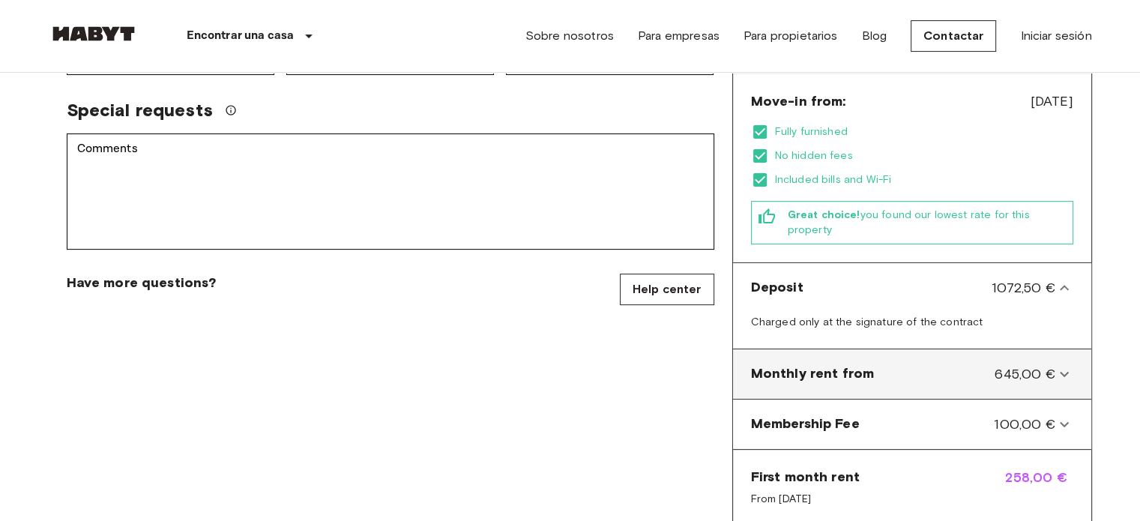
click at [971, 362] on div "Monthly rent from 645,00 € Incl. discounts, furniture, utilities and Wi-Fi. 645…" at bounding box center [912, 374] width 358 height 50
click at [1044, 364] on span "645,00 €" at bounding box center [1024, 373] width 60 height 19
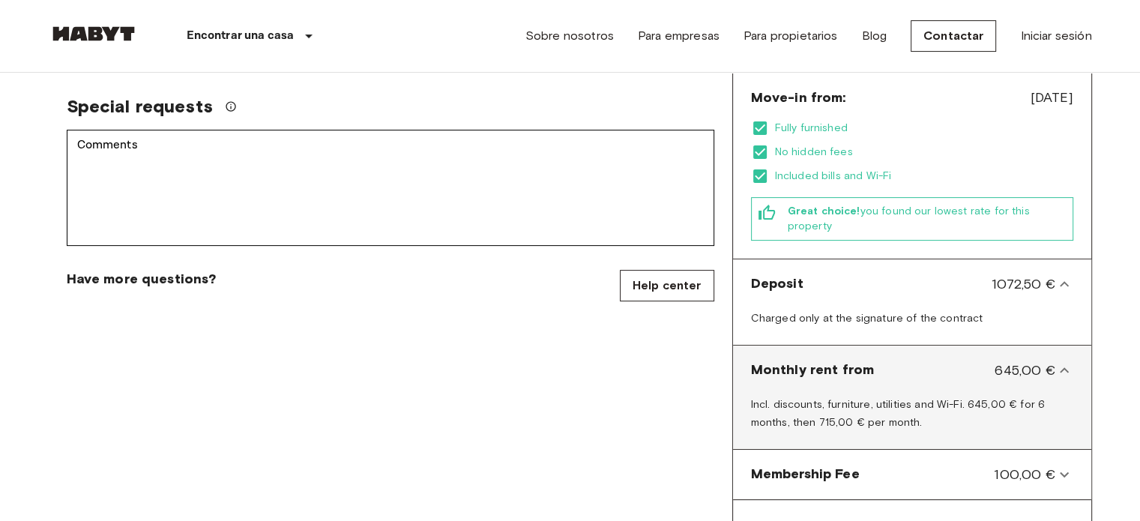
scroll to position [525, 0]
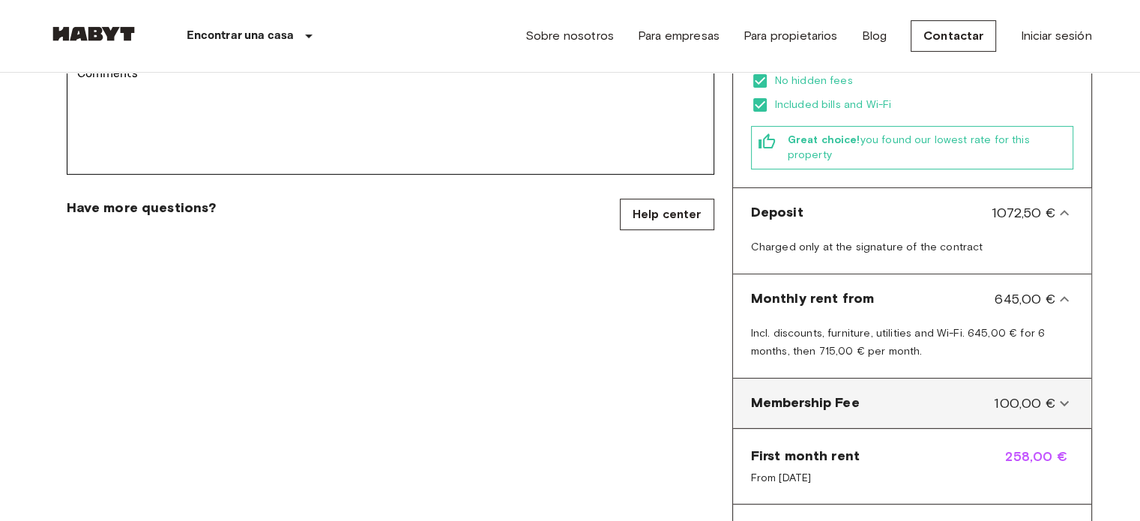
click at [1027, 393] on span "100,00 €" at bounding box center [1024, 402] width 61 height 19
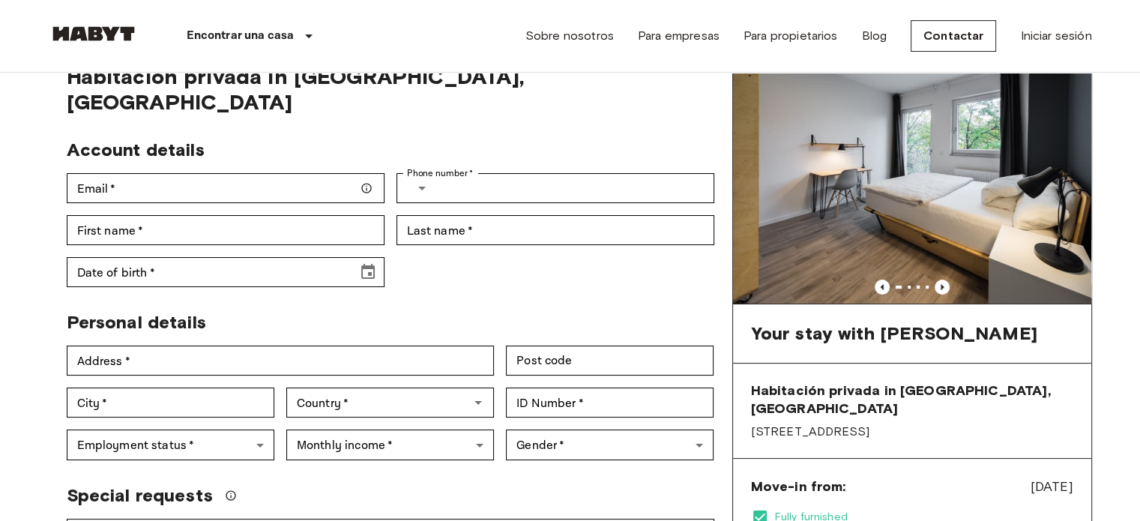
scroll to position [0, 0]
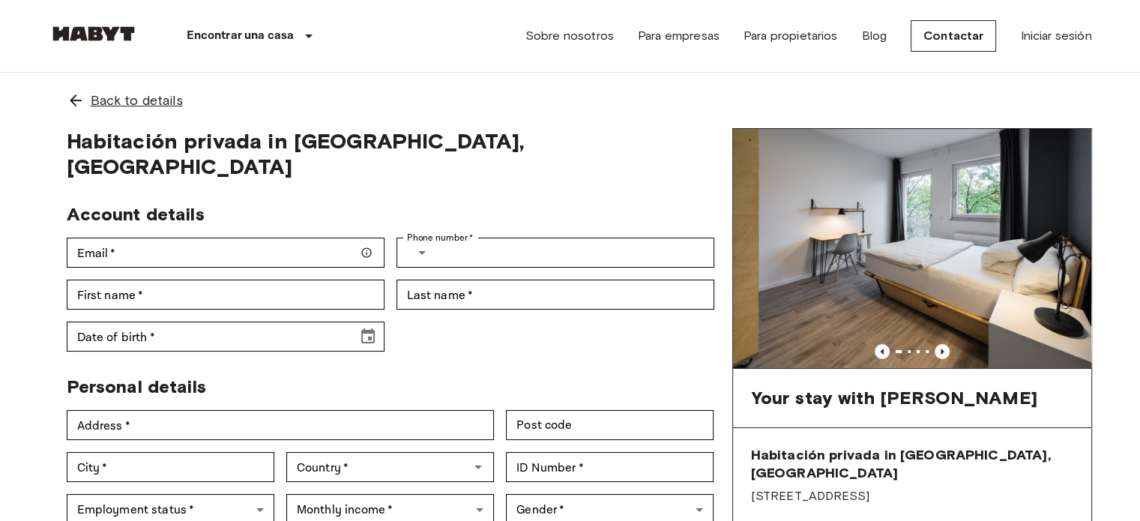
click at [95, 97] on span "Back to details" at bounding box center [137, 100] width 92 height 19
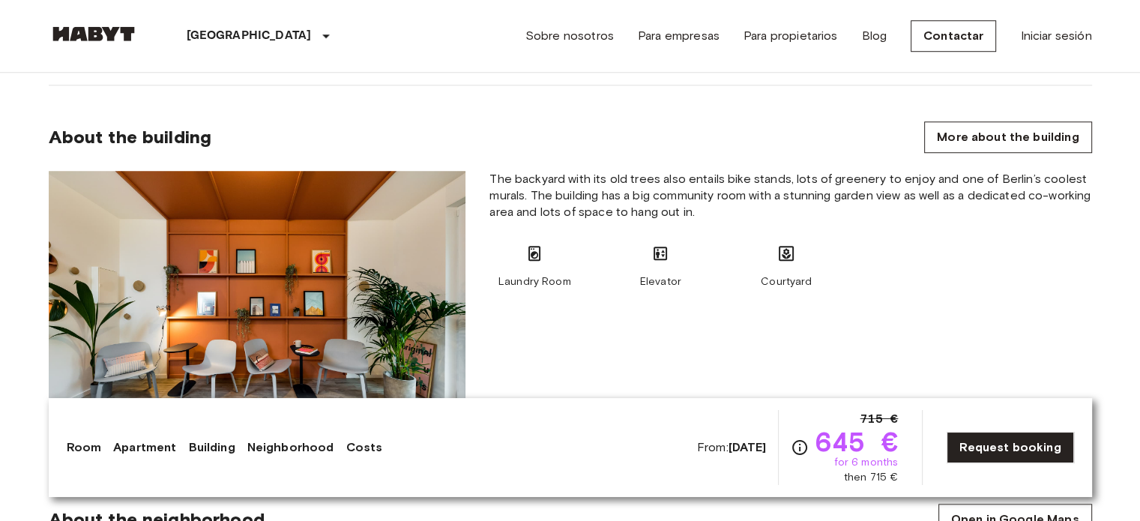
scroll to position [1199, 0]
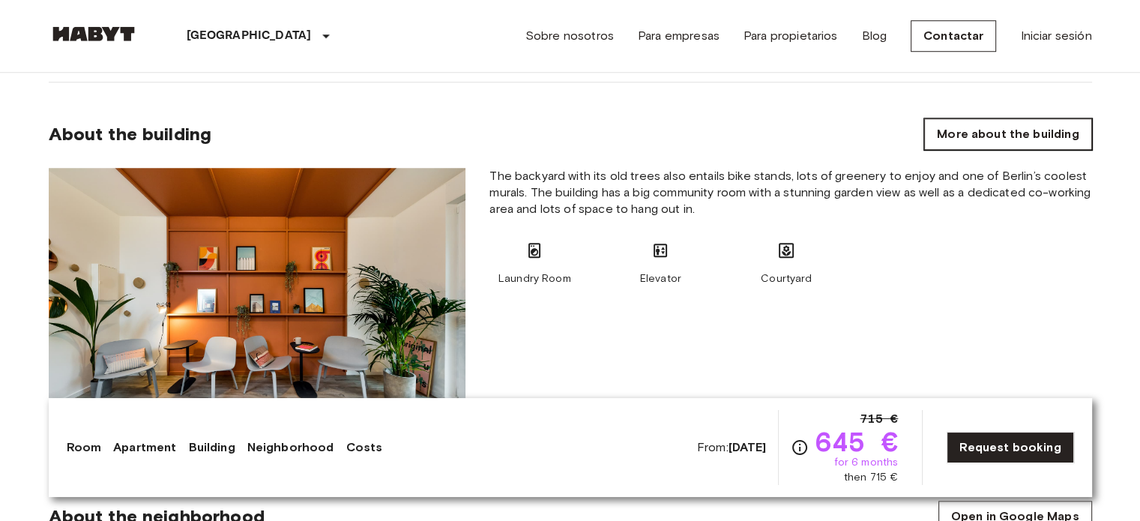
click at [1007, 135] on link "More about the building" at bounding box center [1007, 133] width 167 height 31
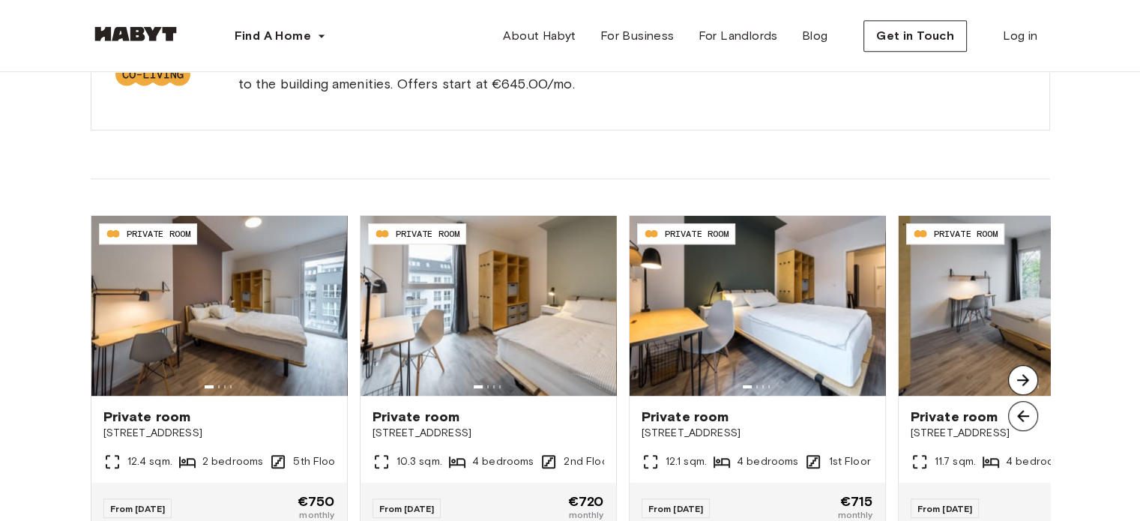
scroll to position [1049, 0]
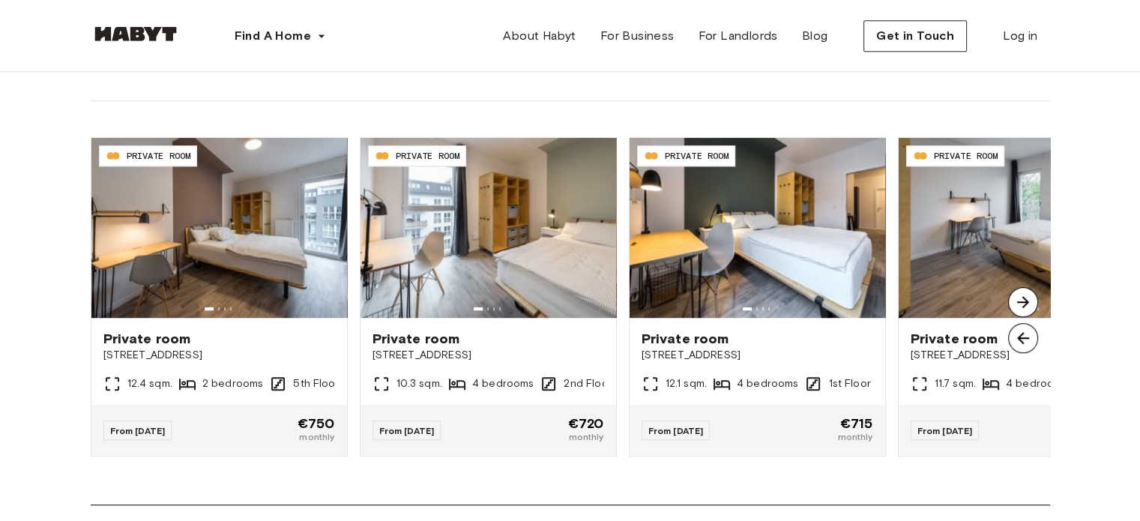
click at [1025, 302] on img at bounding box center [1023, 302] width 30 height 30
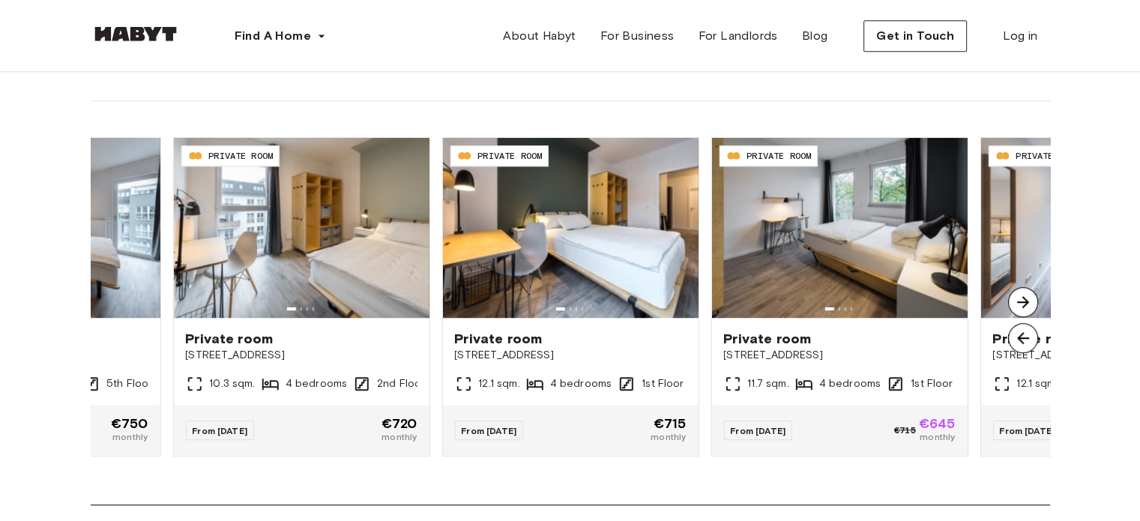
click at [1025, 302] on img at bounding box center [1023, 302] width 30 height 30
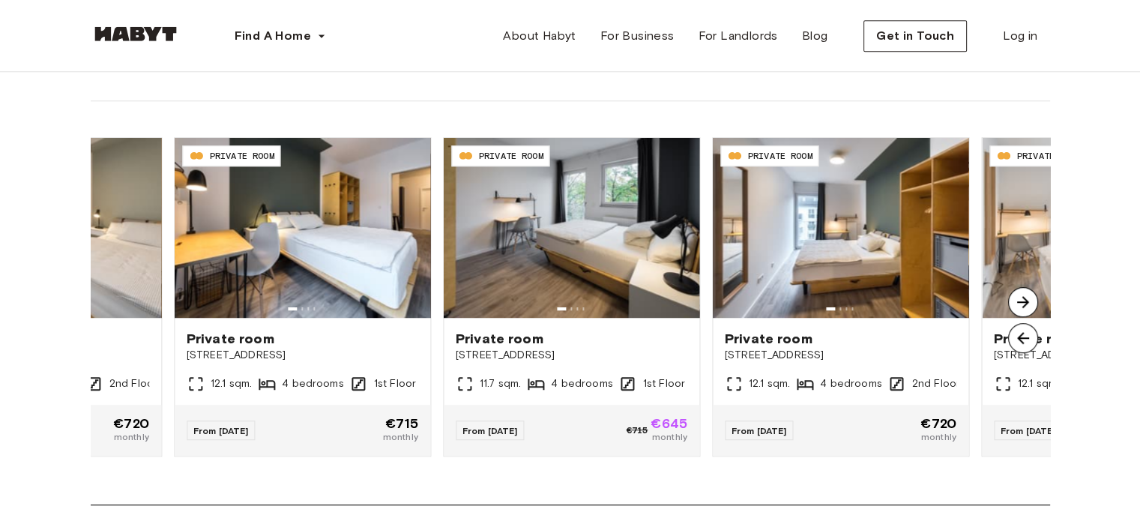
click at [1024, 302] on img at bounding box center [1023, 302] width 30 height 30
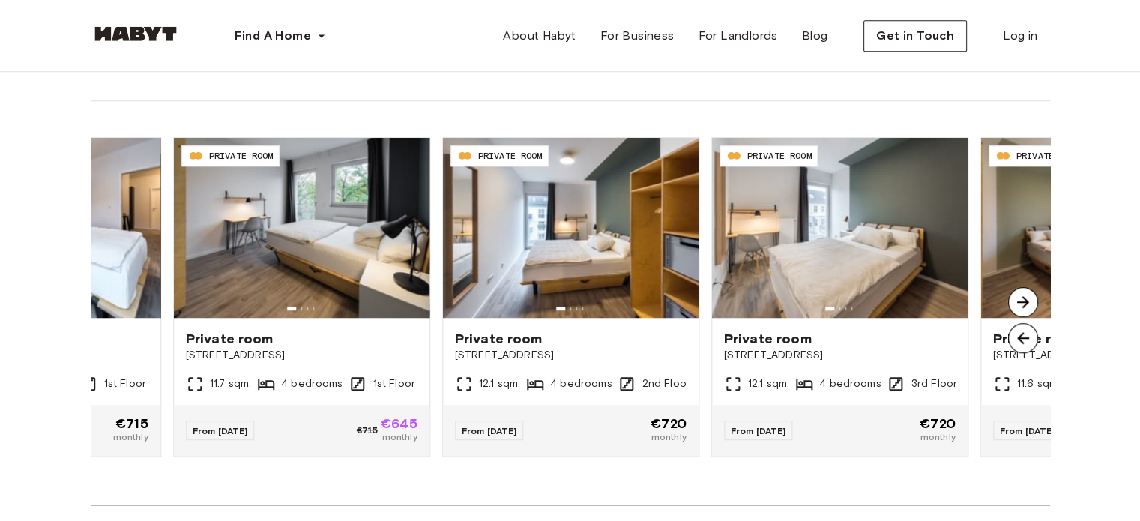
click at [1024, 301] on img at bounding box center [1023, 302] width 30 height 30
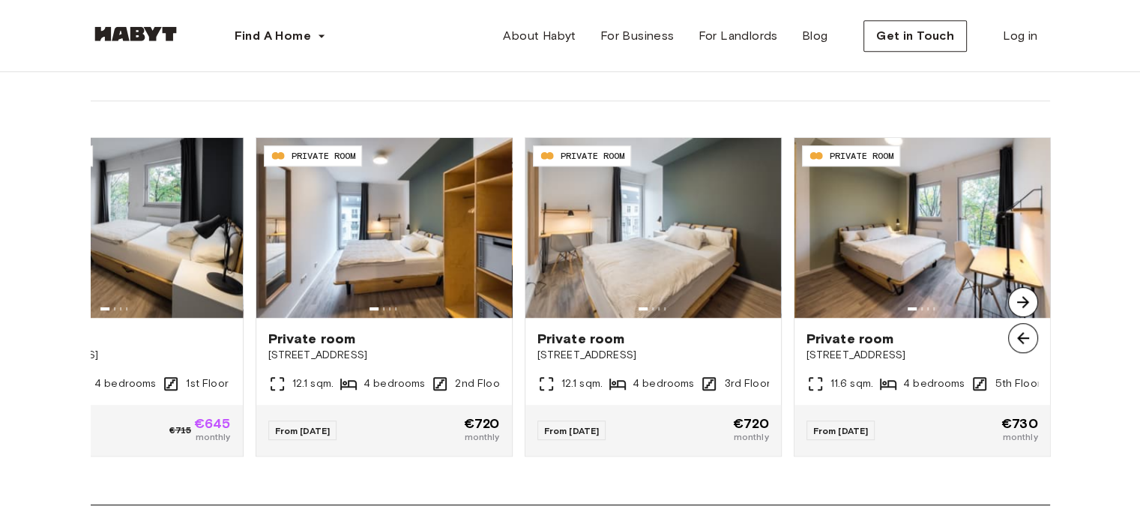
click at [1024, 301] on img at bounding box center [1023, 302] width 30 height 30
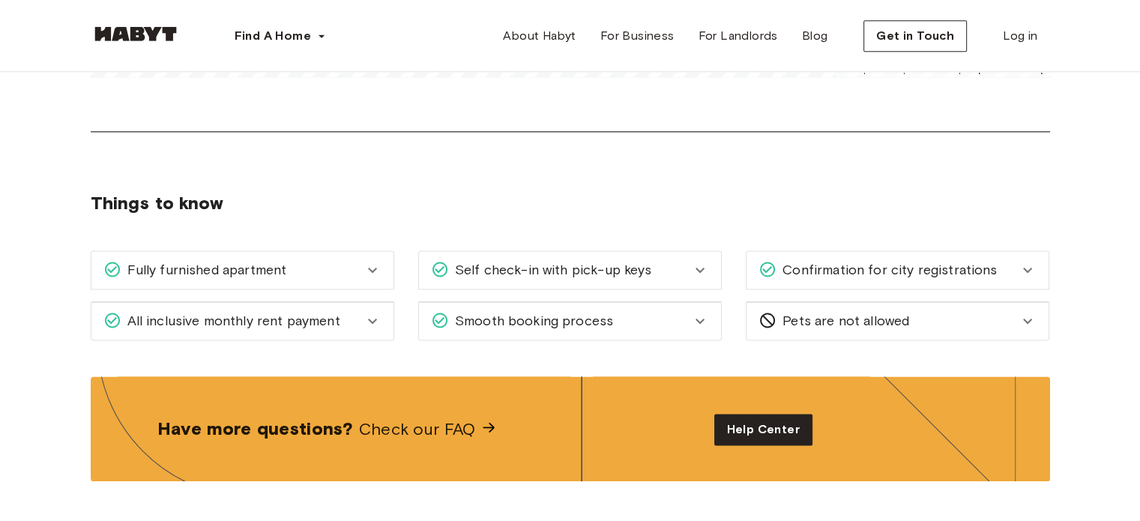
scroll to position [1948, 0]
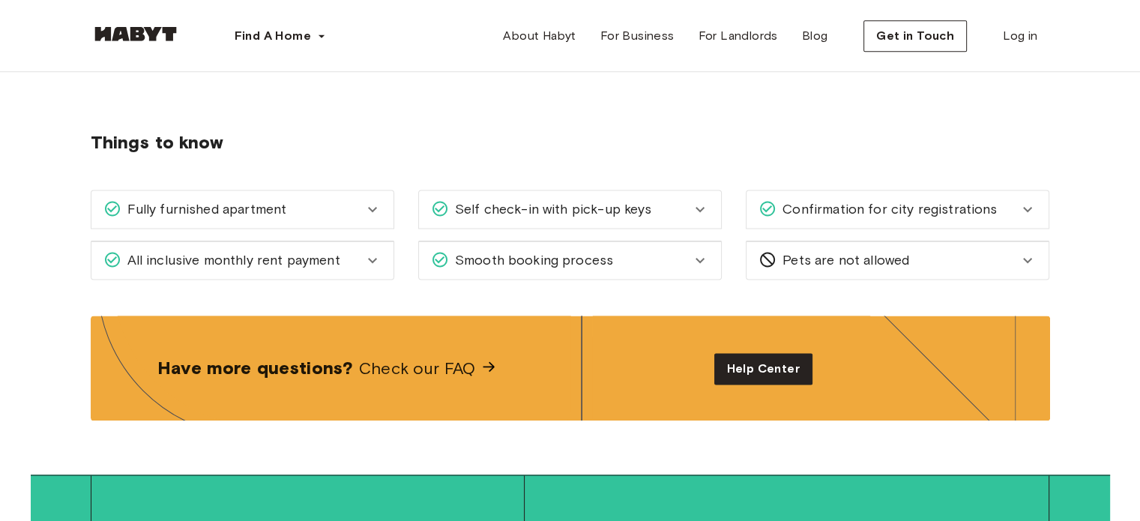
click at [360, 250] on div "All inclusive monthly rent payment" at bounding box center [233, 259] width 260 height 19
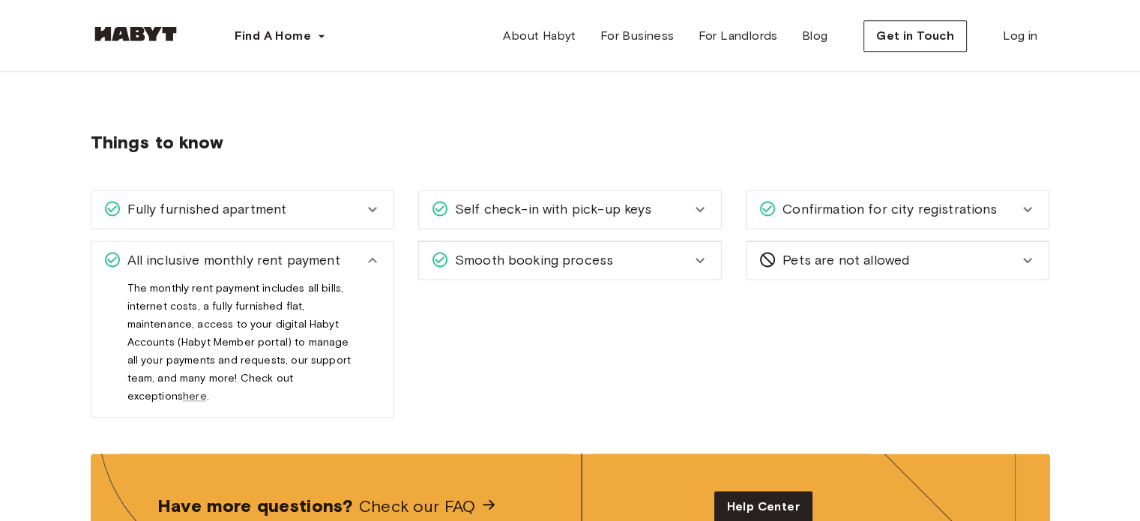
click at [366, 208] on icon at bounding box center [372, 209] width 18 height 18
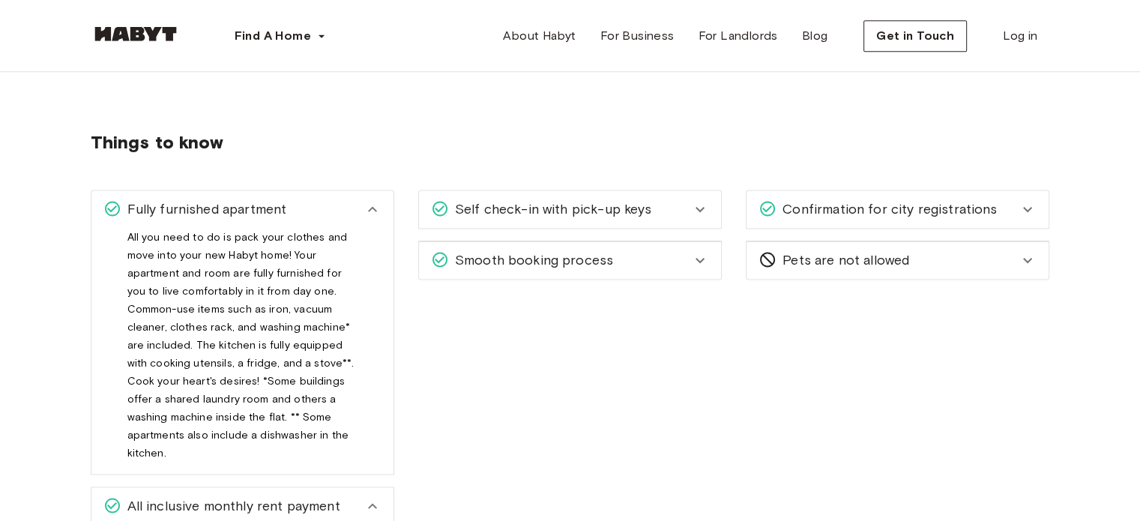
click at [633, 205] on span "Self check-in with pick-up keys" at bounding box center [550, 208] width 203 height 19
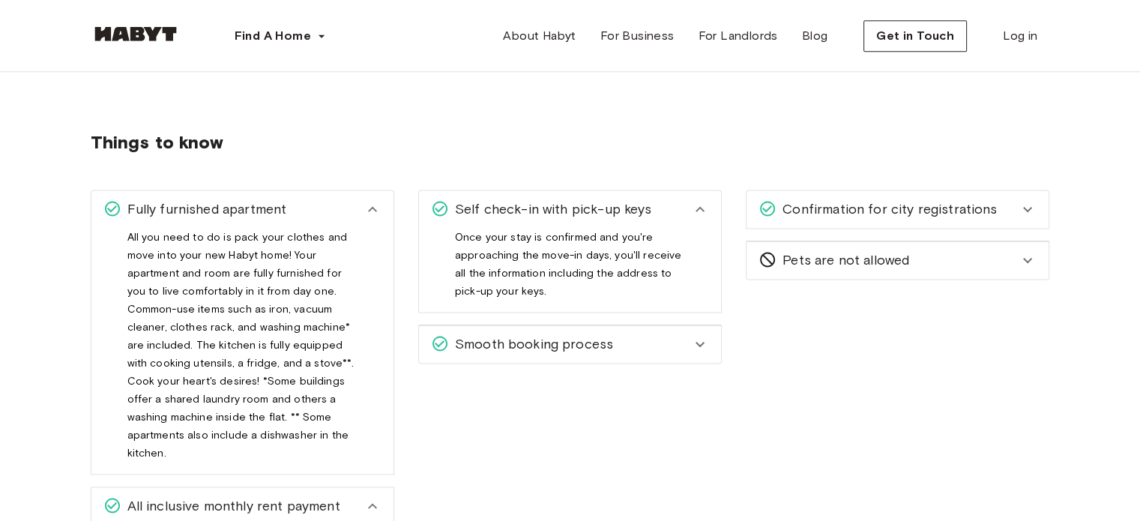
click at [692, 344] on icon at bounding box center [700, 344] width 18 height 18
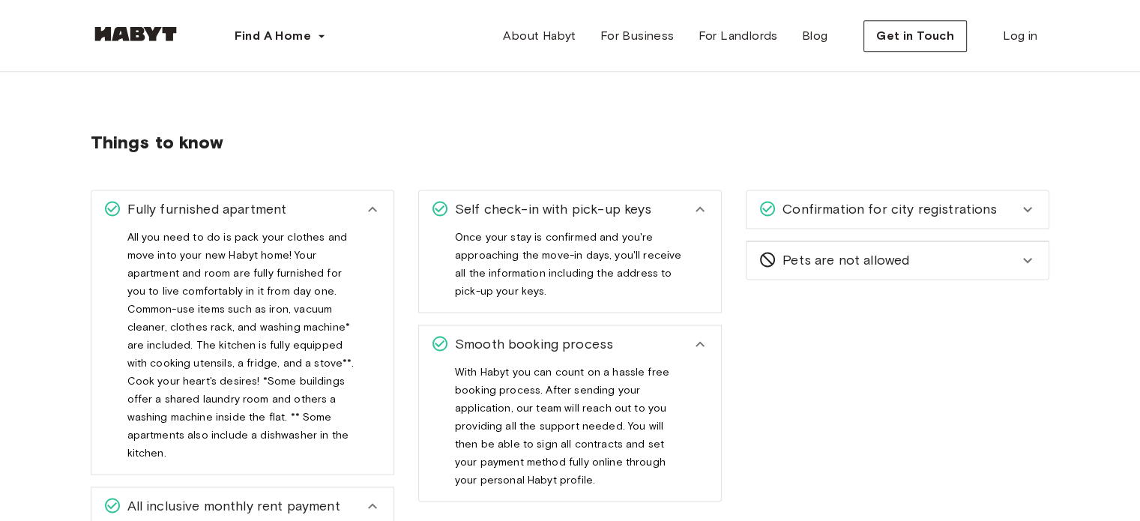
click at [941, 211] on span "Confirmation for city registrations" at bounding box center [886, 208] width 220 height 19
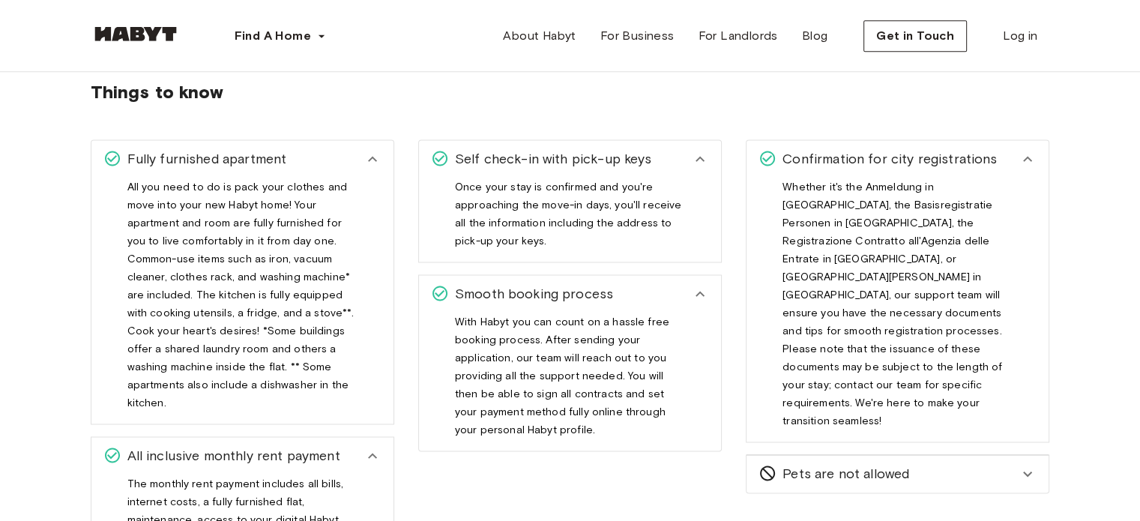
scroll to position [2023, 0]
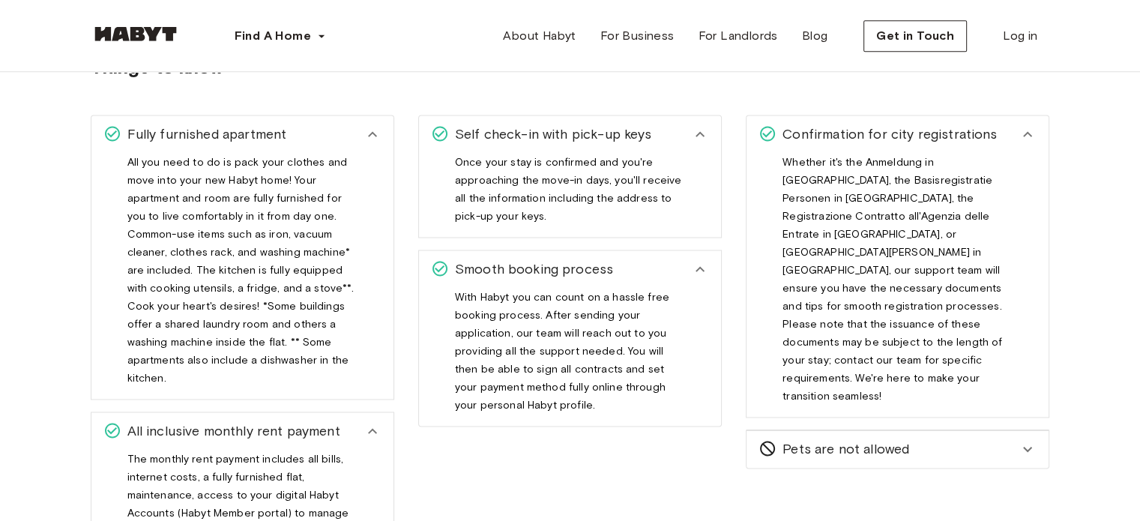
click at [944, 439] on div "Pets are not allowed" at bounding box center [888, 448] width 260 height 19
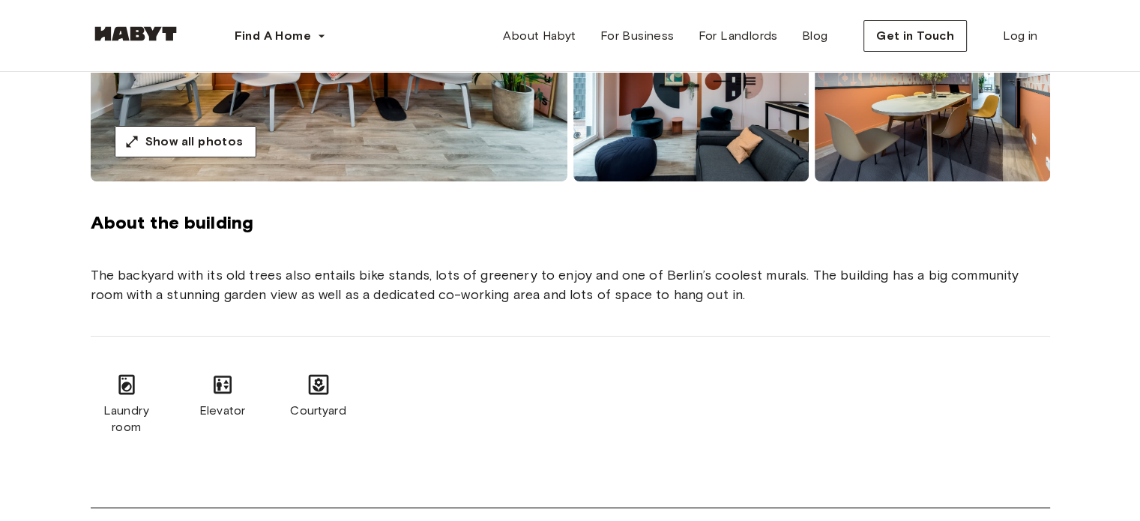
scroll to position [0, 0]
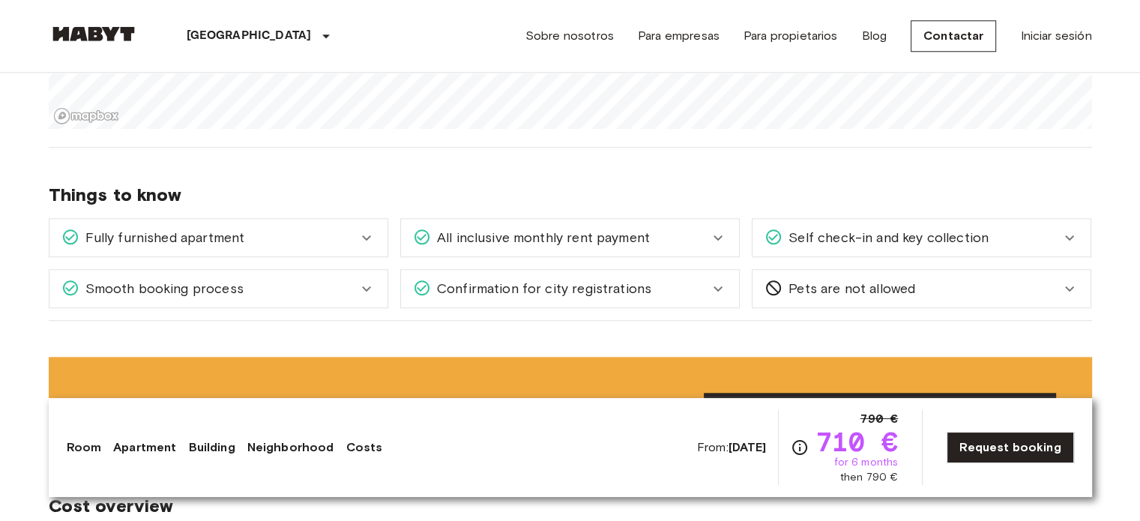
scroll to position [1574, 0]
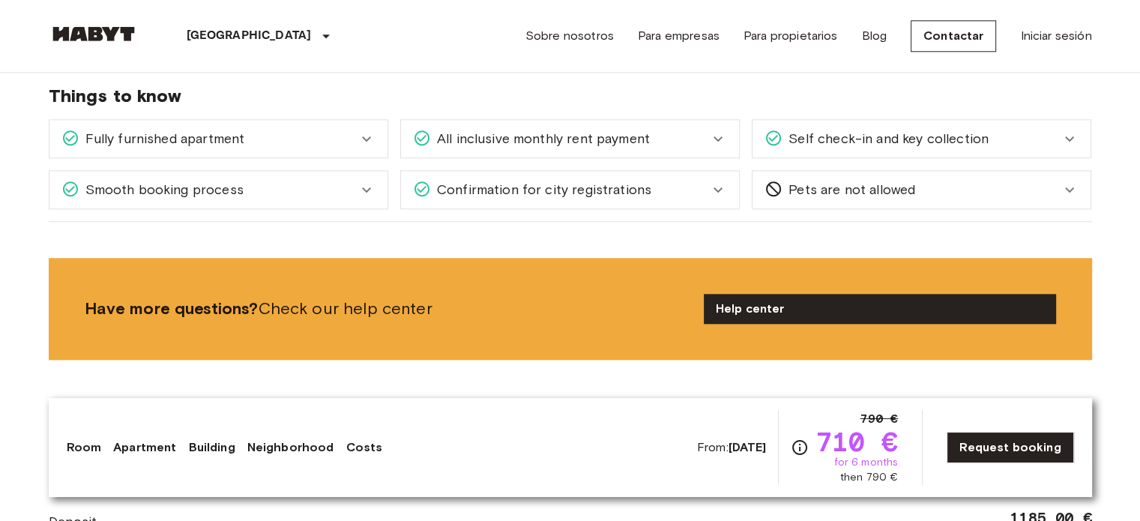
click at [672, 140] on div "All inclusive monthly rent payment" at bounding box center [561, 138] width 296 height 19
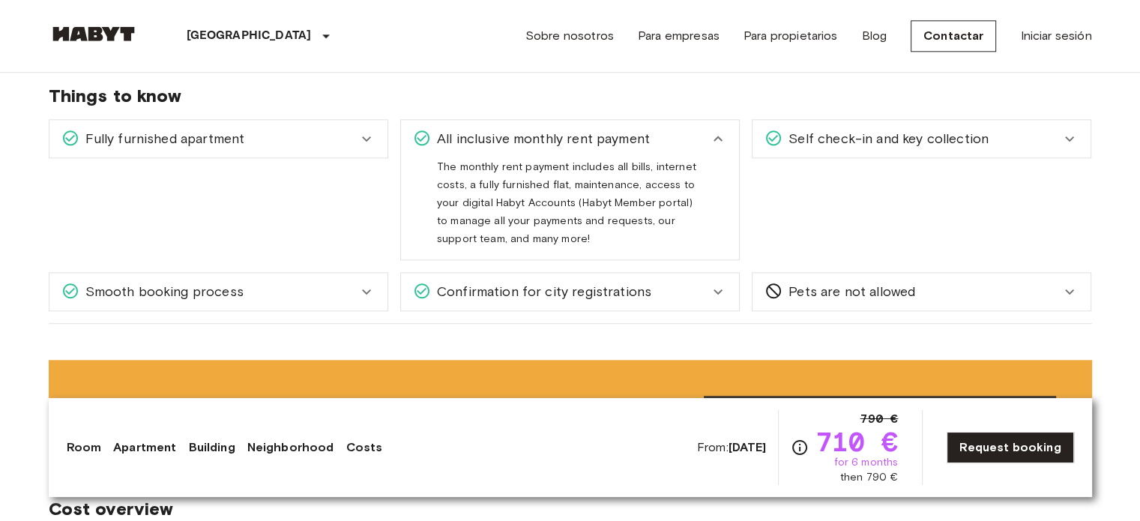
click at [672, 140] on div "All inclusive monthly rent payment" at bounding box center [561, 138] width 296 height 19
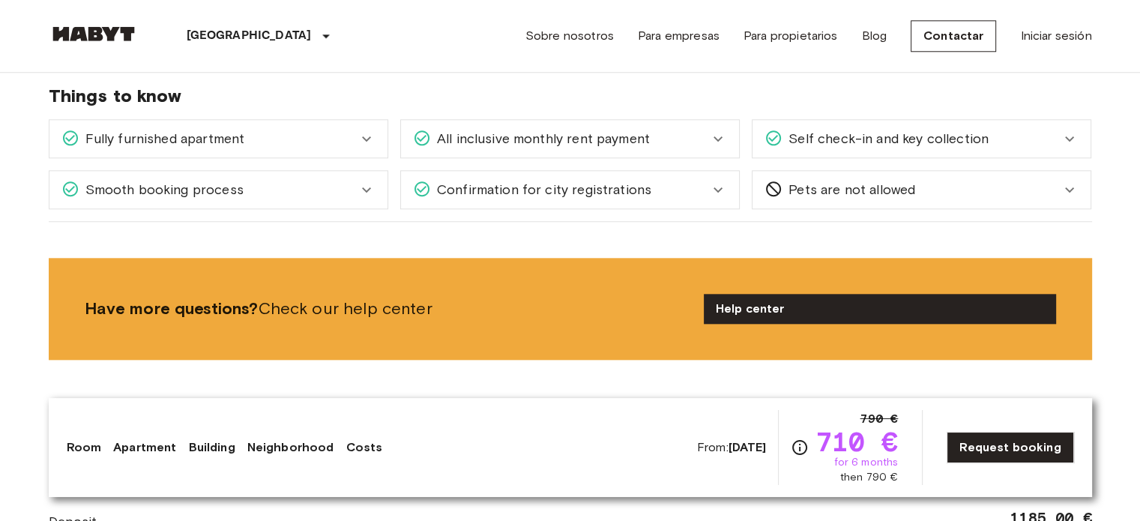
click at [247, 191] on div "Smooth booking process" at bounding box center [209, 189] width 296 height 19
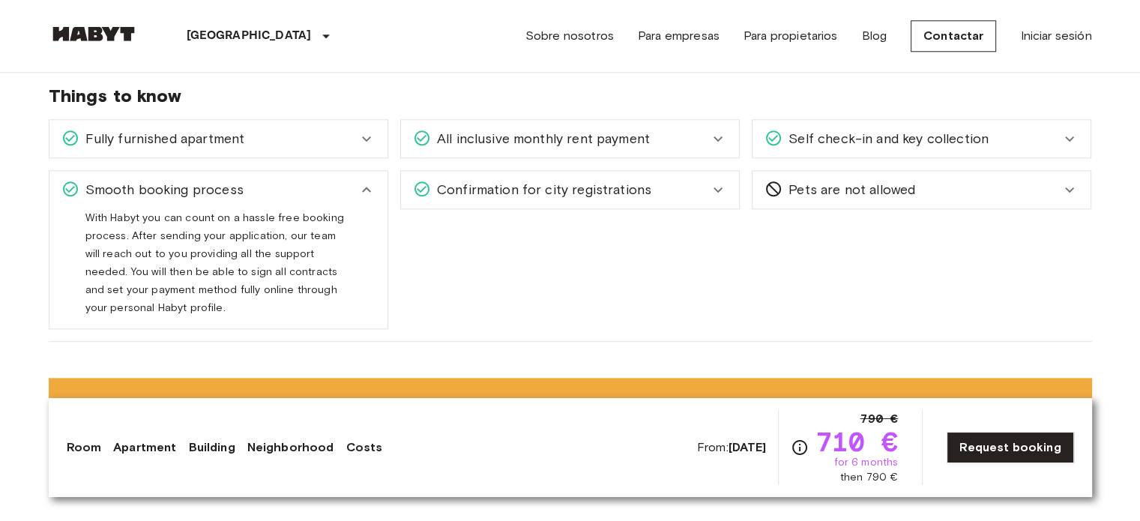
click at [247, 188] on div "Smooth booking process" at bounding box center [209, 189] width 296 height 19
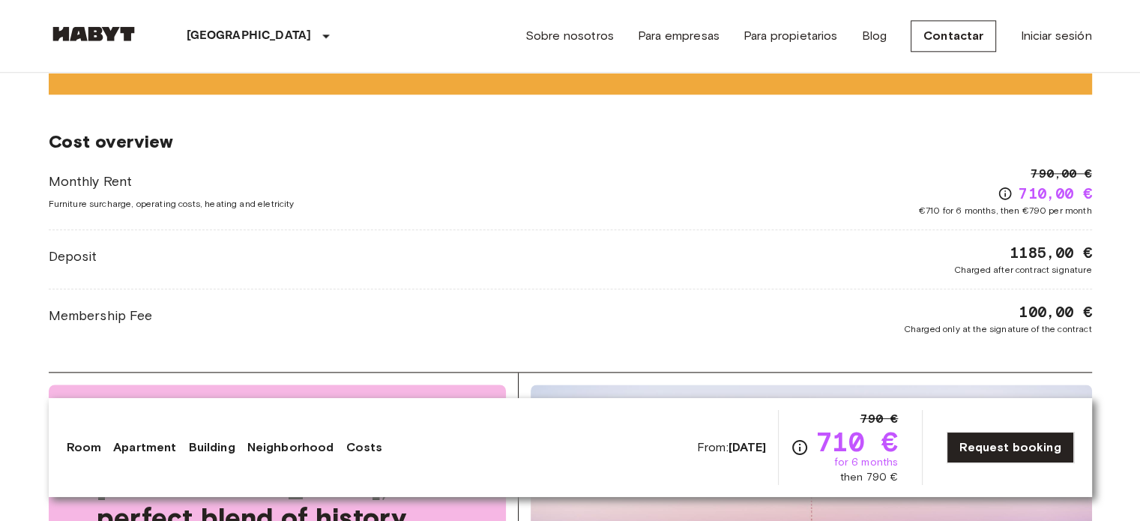
scroll to position [1873, 0]
